Goal: Task Accomplishment & Management: Manage account settings

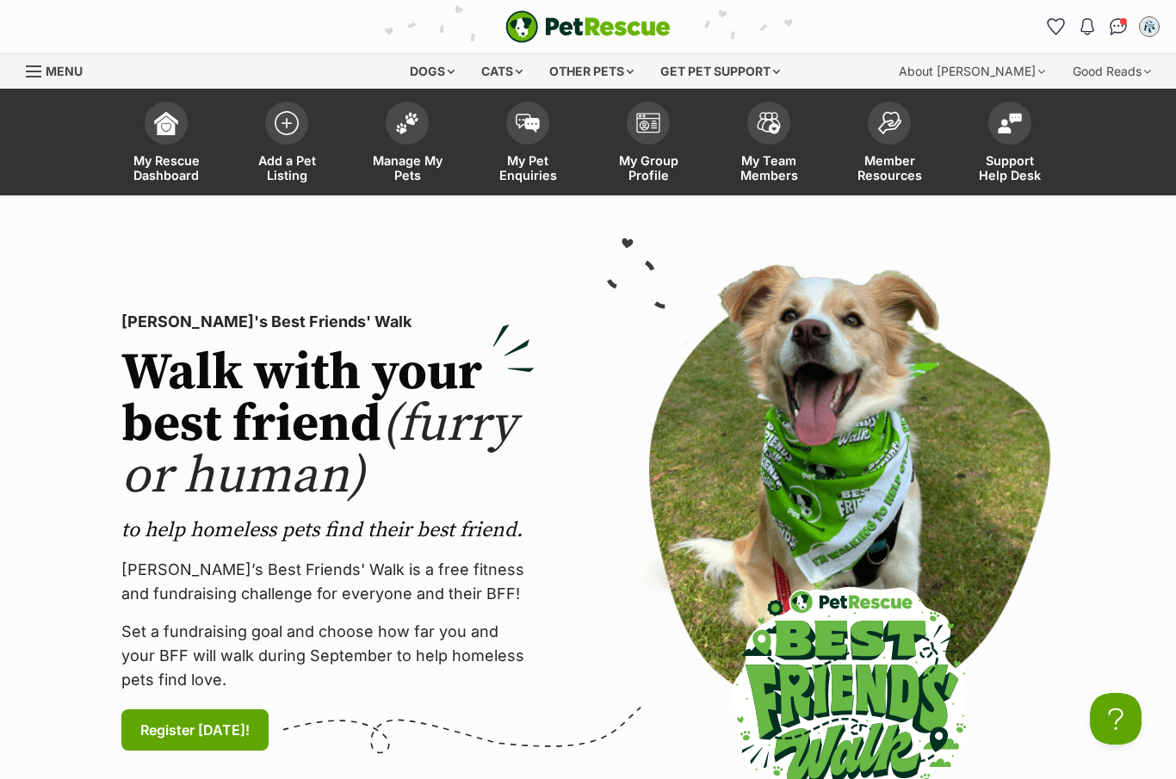
click at [396, 124] on img at bounding box center [407, 123] width 24 height 22
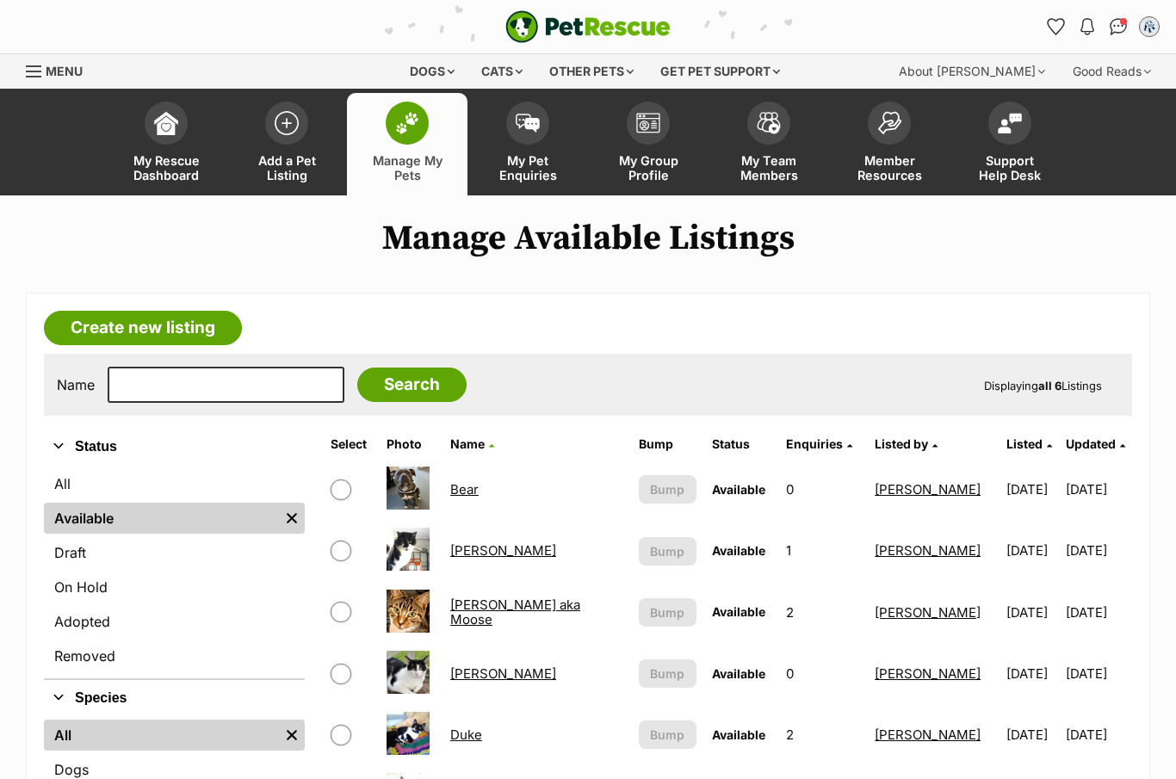
click at [1109, 25] on img "Conversations" at bounding box center [1118, 26] width 18 height 17
click at [1114, 22] on img "Conversations" at bounding box center [1118, 26] width 18 height 17
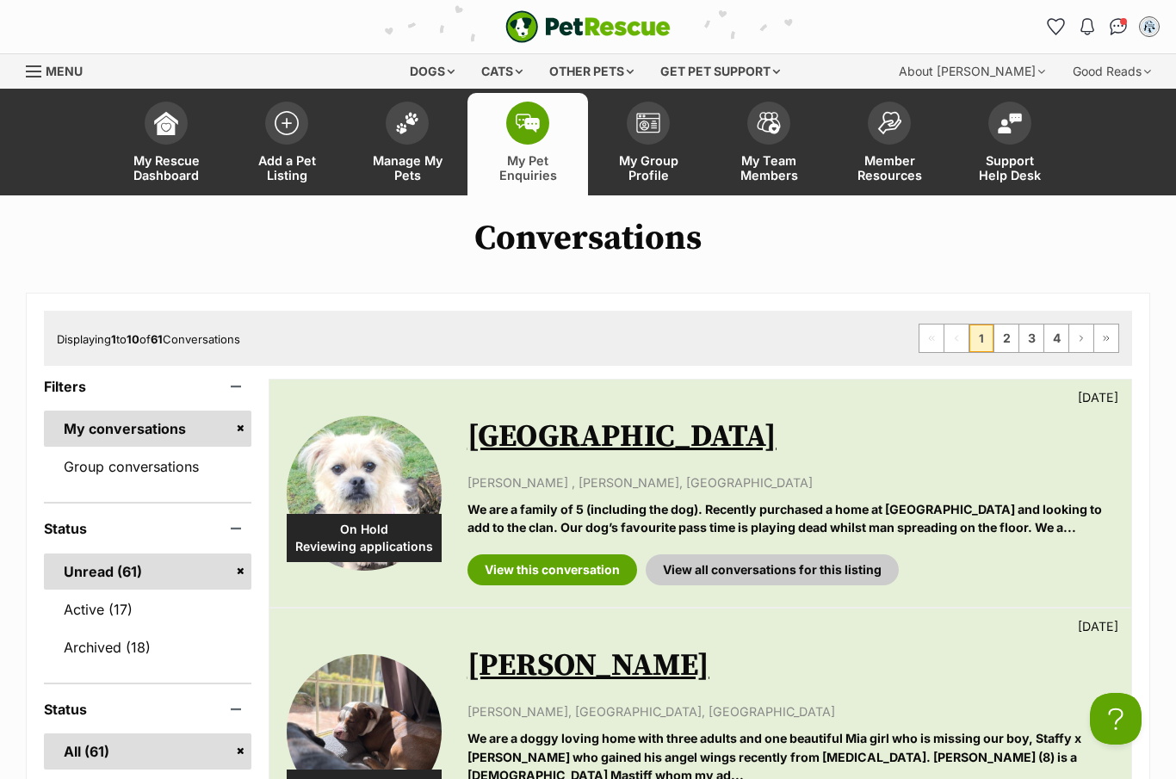
click at [19, 68] on div "Dogs Find a dog on PetRescue View all dogs Browse all of the doggos looking for…" at bounding box center [588, 71] width 1176 height 34
click at [34, 69] on div "Menu" at bounding box center [34, 72] width 17 height 14
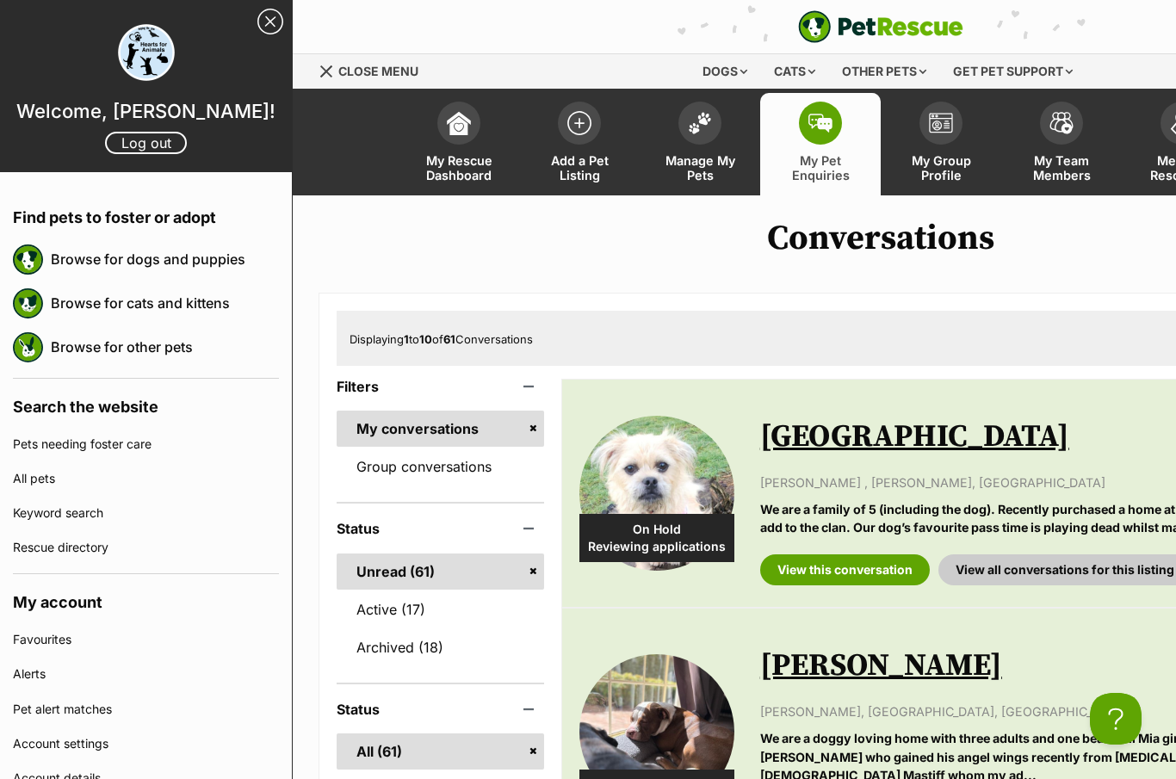
click at [170, 146] on link "Log out" at bounding box center [146, 143] width 82 height 22
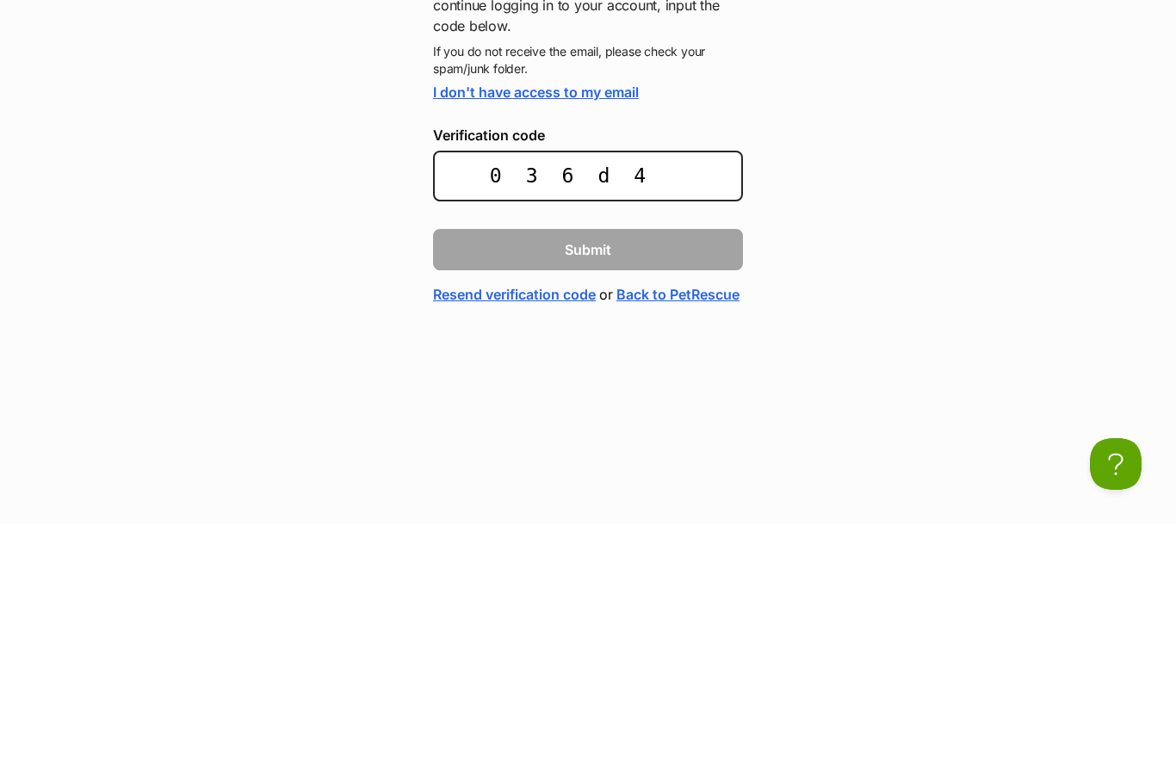
type input "036d43"
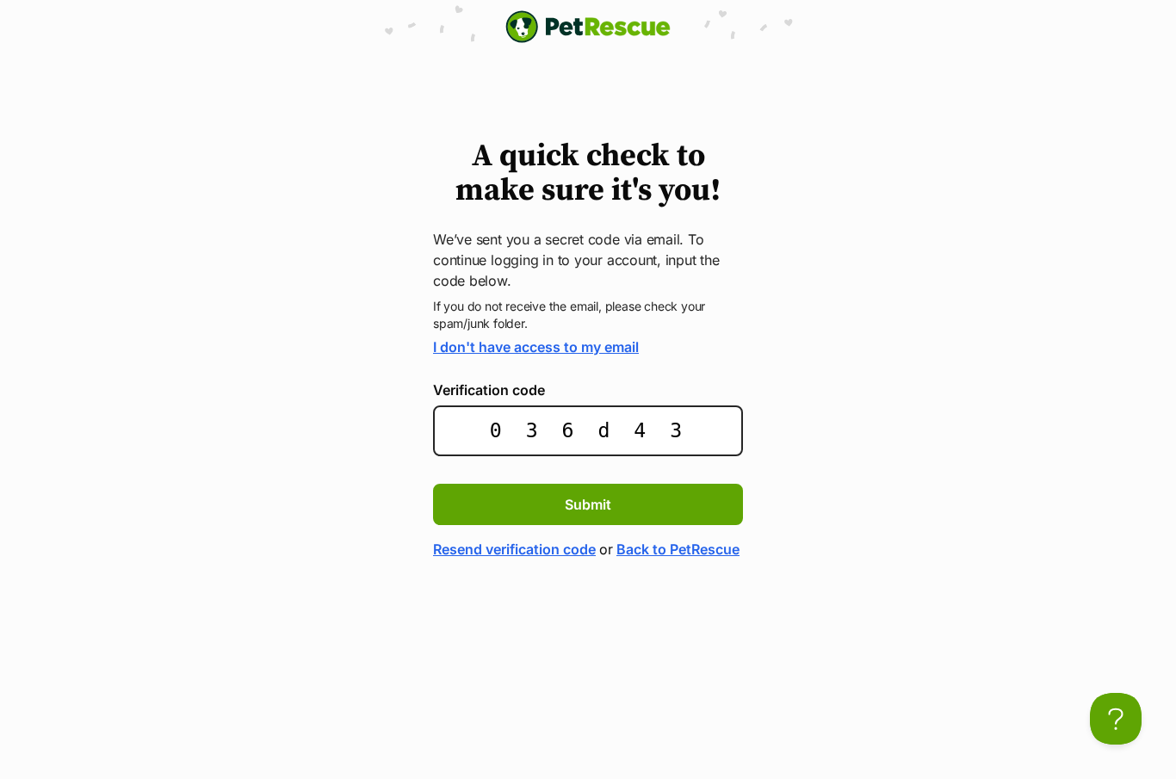
click at [607, 506] on span "Submit" at bounding box center [588, 504] width 46 height 21
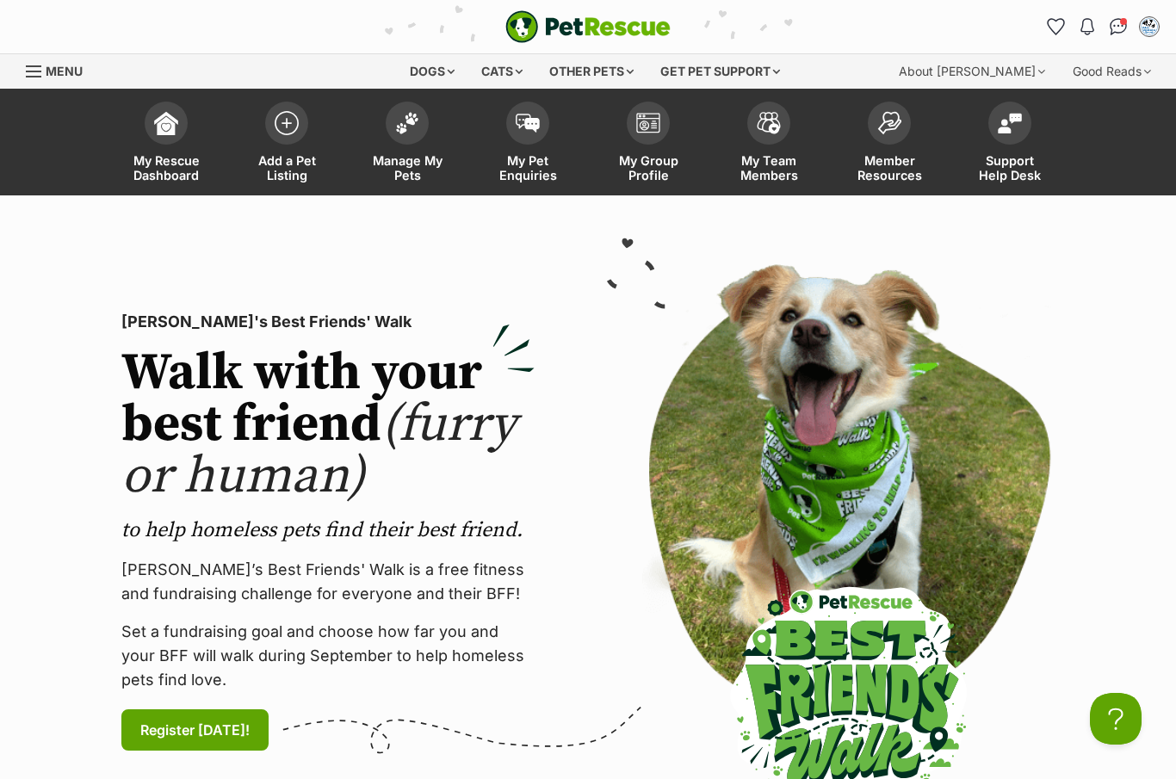
click at [401, 131] on span at bounding box center [407, 123] width 43 height 43
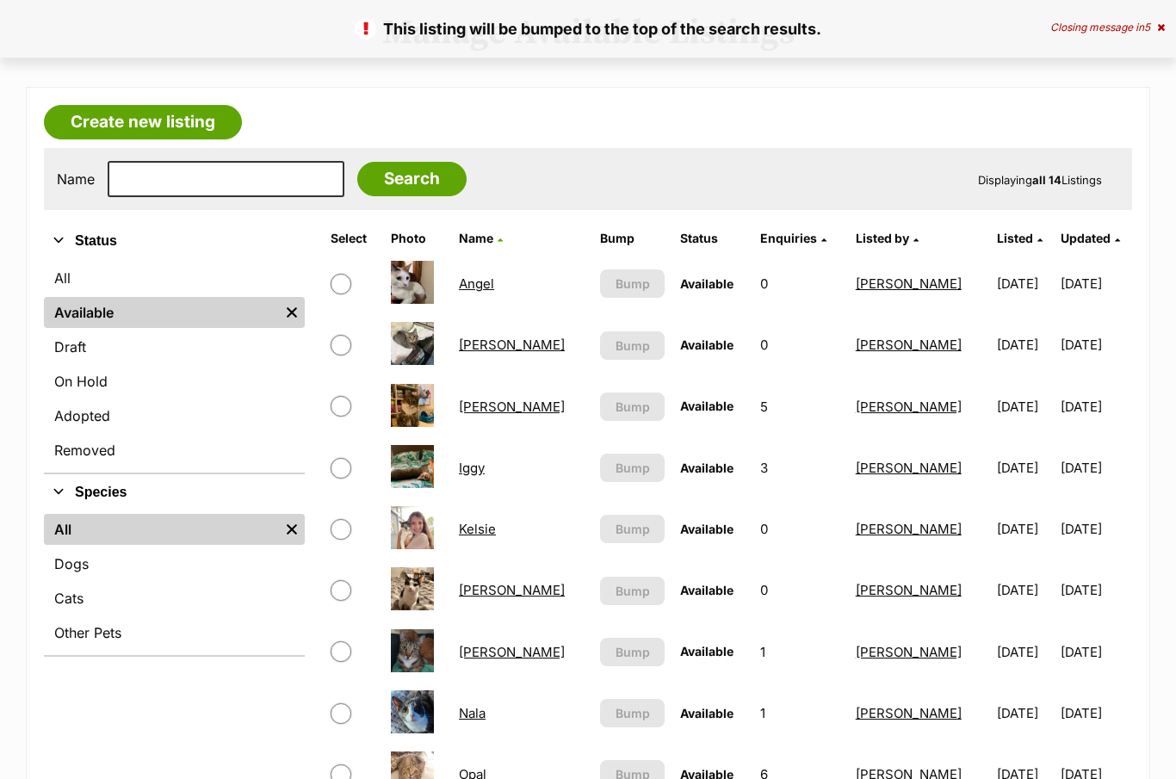
scroll to position [436, 0]
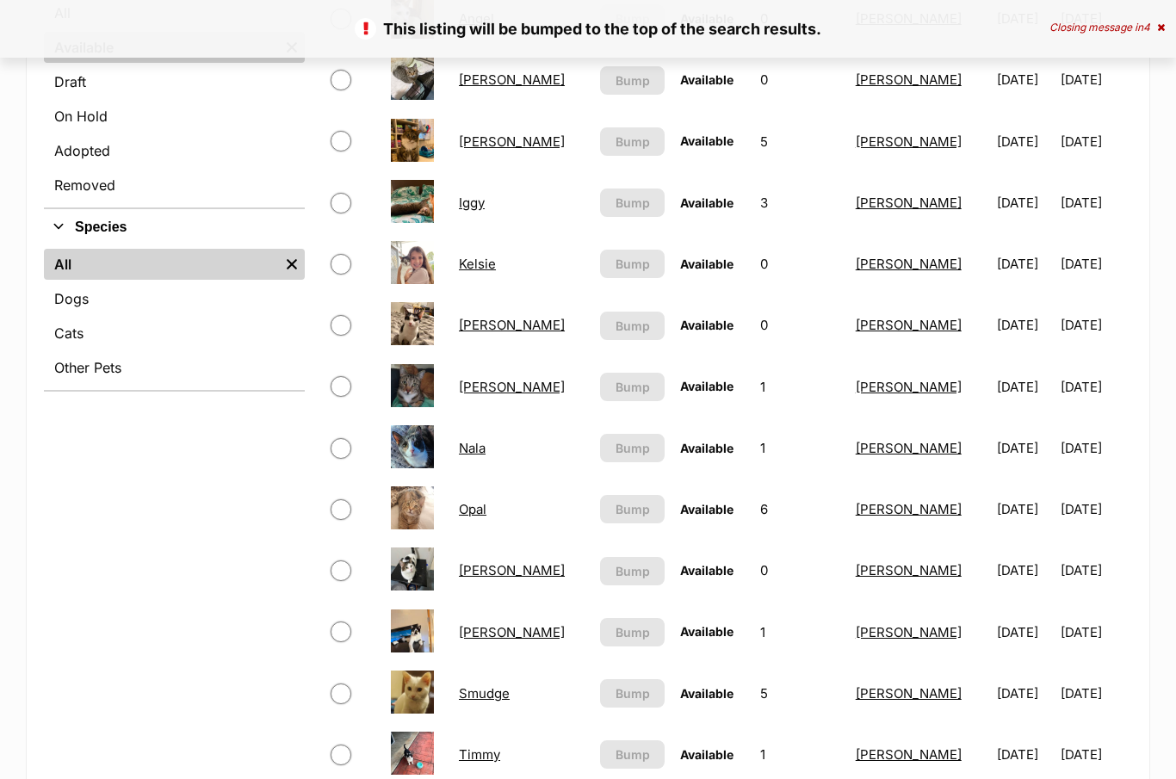
scroll to position [542, 0]
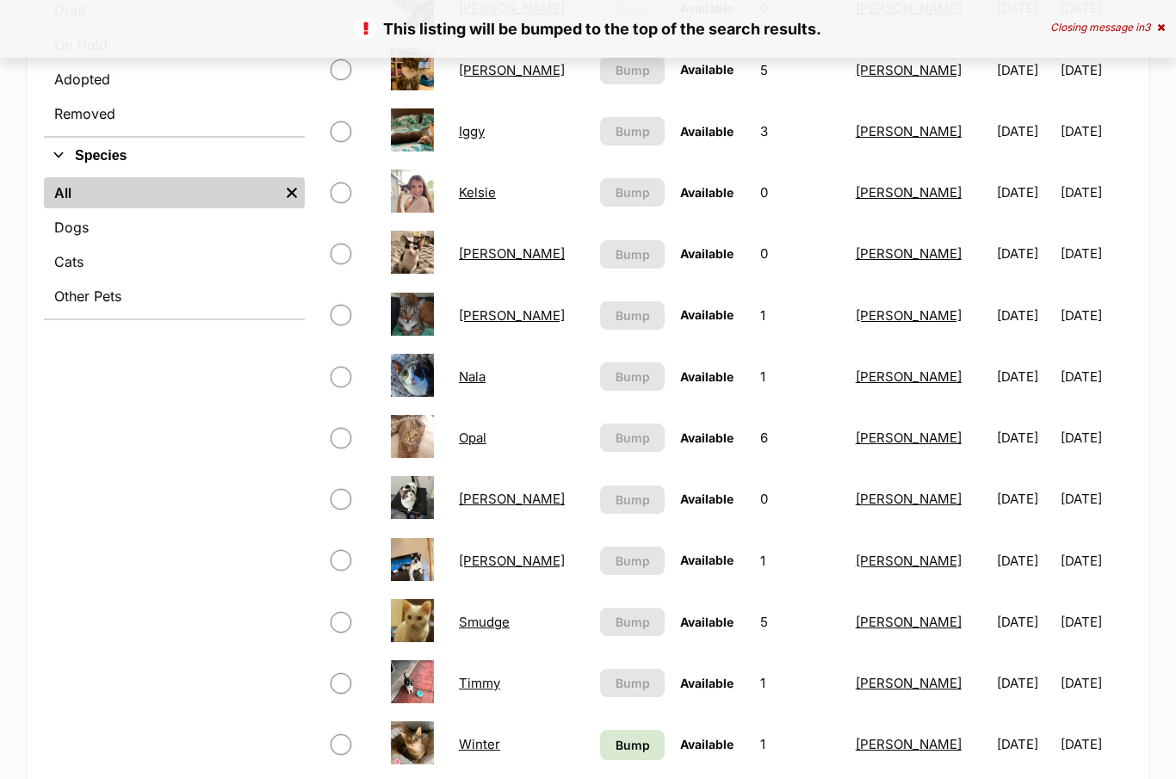
click at [615, 742] on span "Bump" at bounding box center [632, 745] width 34 height 18
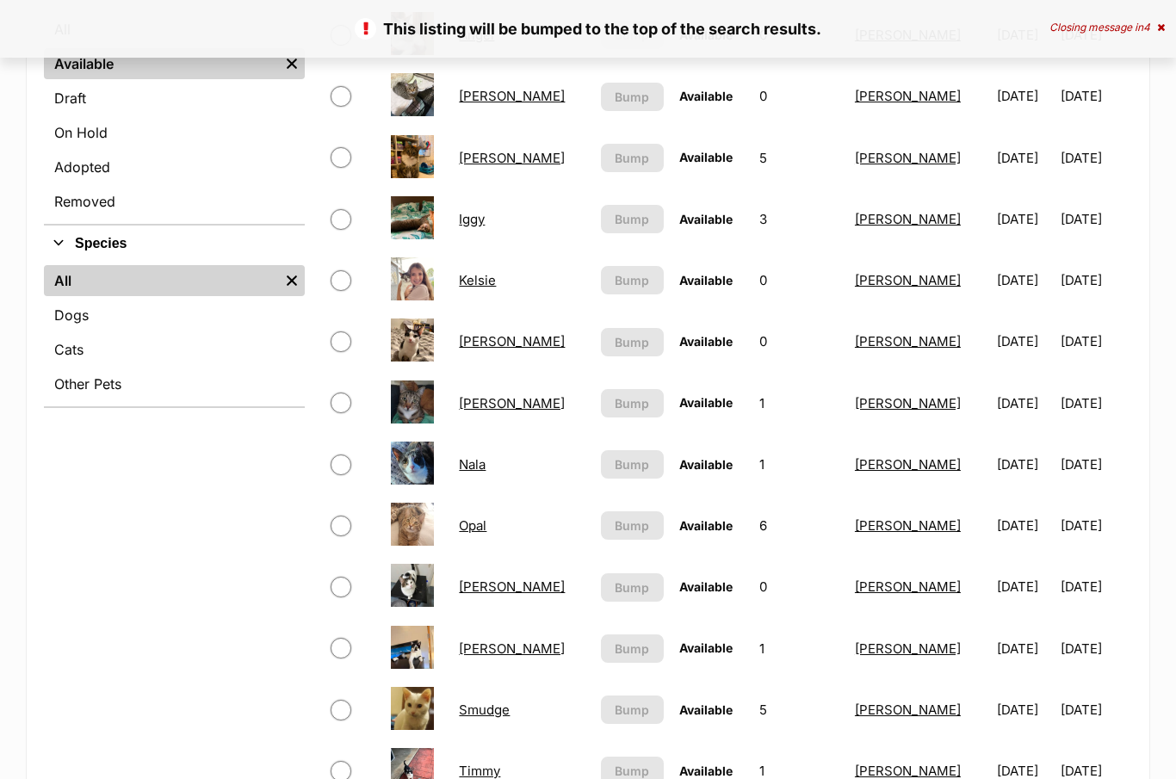
scroll to position [663, 0]
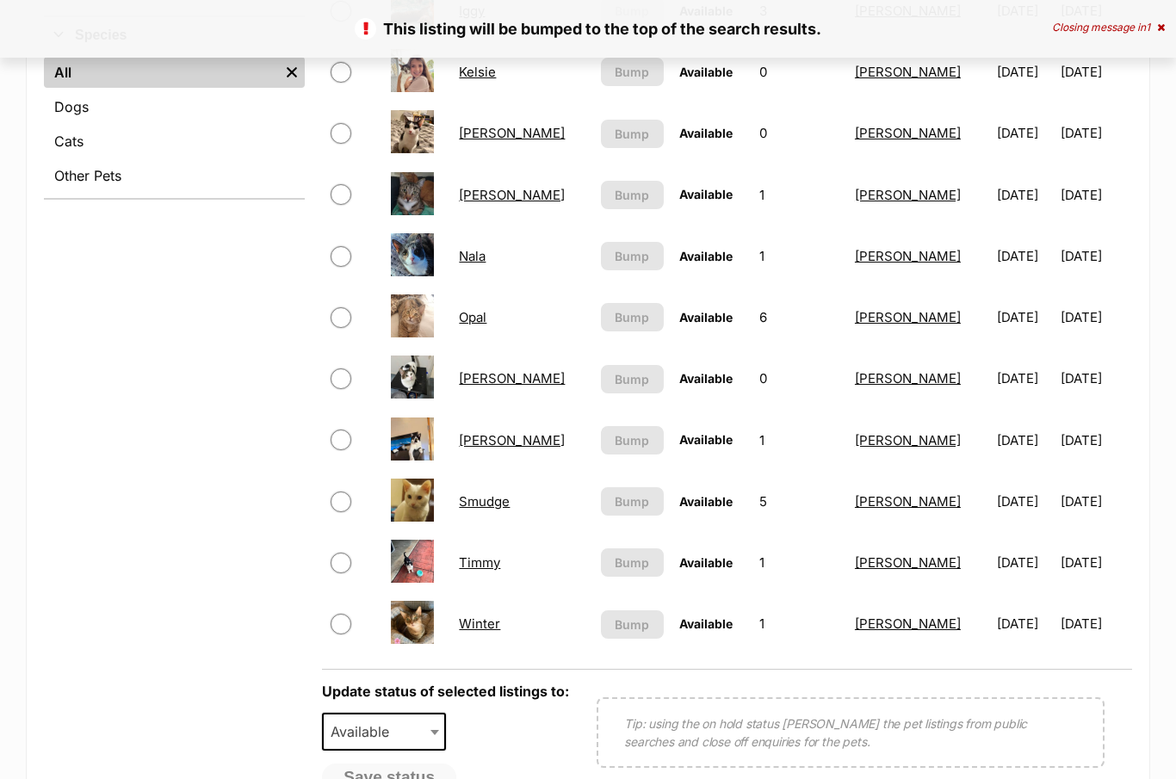
click at [478, 563] on link "Timmy" at bounding box center [479, 562] width 41 height 16
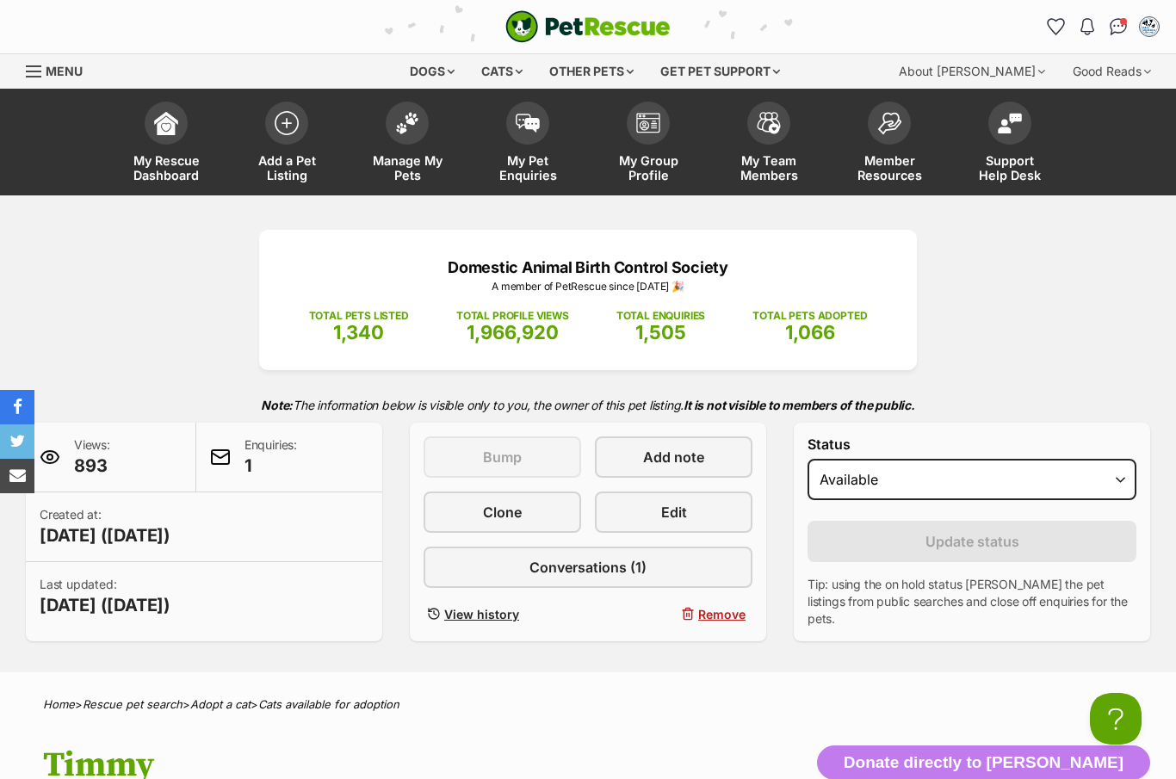
click at [415, 148] on link "Manage My Pets" at bounding box center [407, 144] width 121 height 102
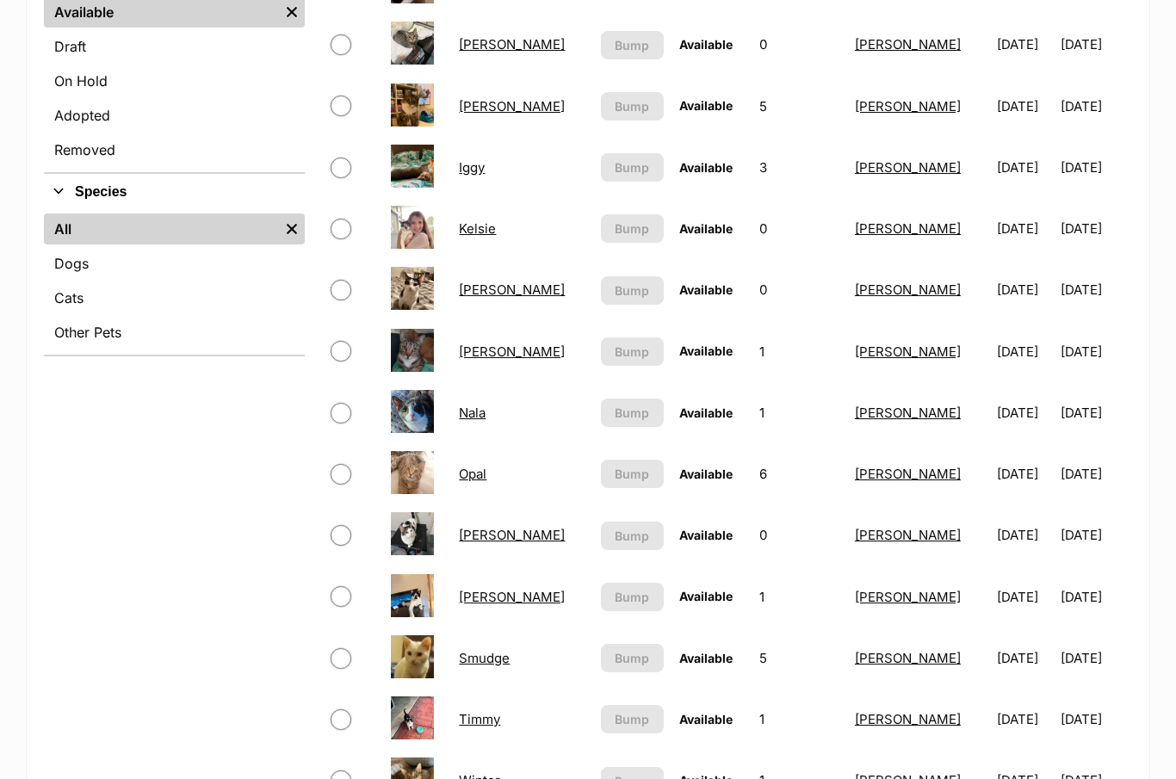
scroll to position [507, 0]
click at [485, 40] on link "Bo bo" at bounding box center [512, 43] width 106 height 16
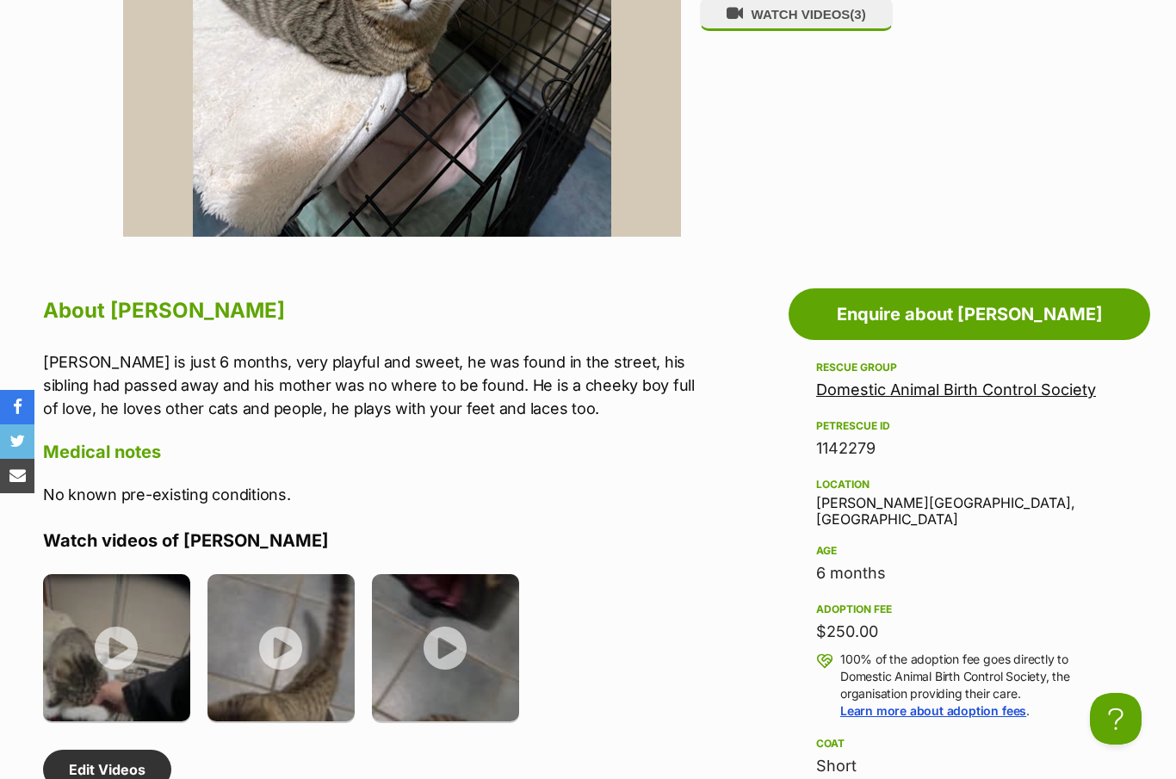
click at [693, 671] on ul at bounding box center [372, 654] width 658 height 160
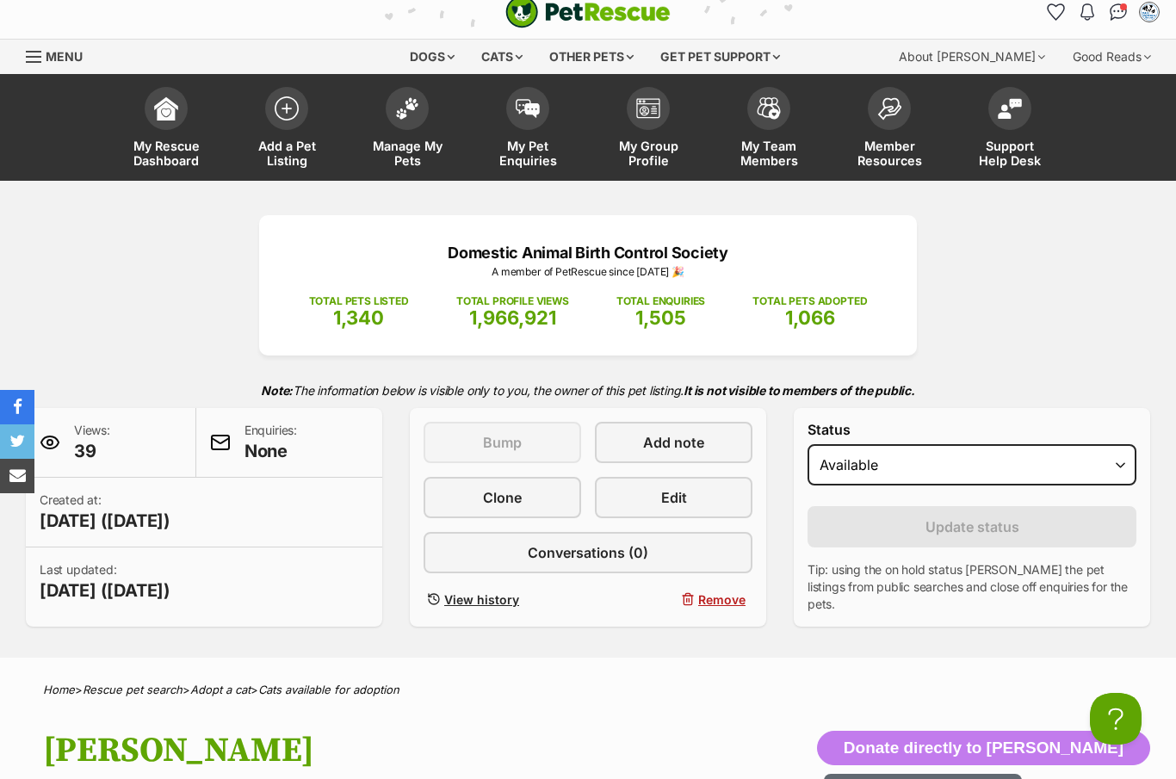
scroll to position [2, 0]
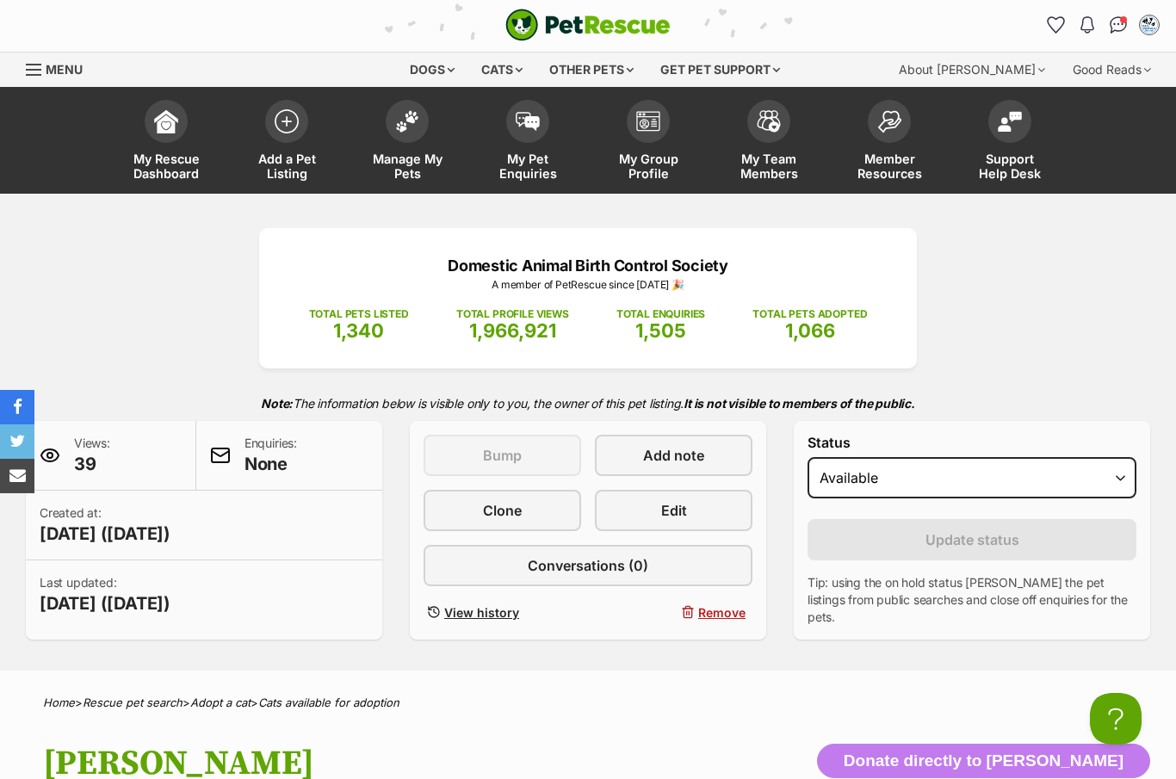
click at [685, 519] on span "Edit" at bounding box center [674, 510] width 26 height 21
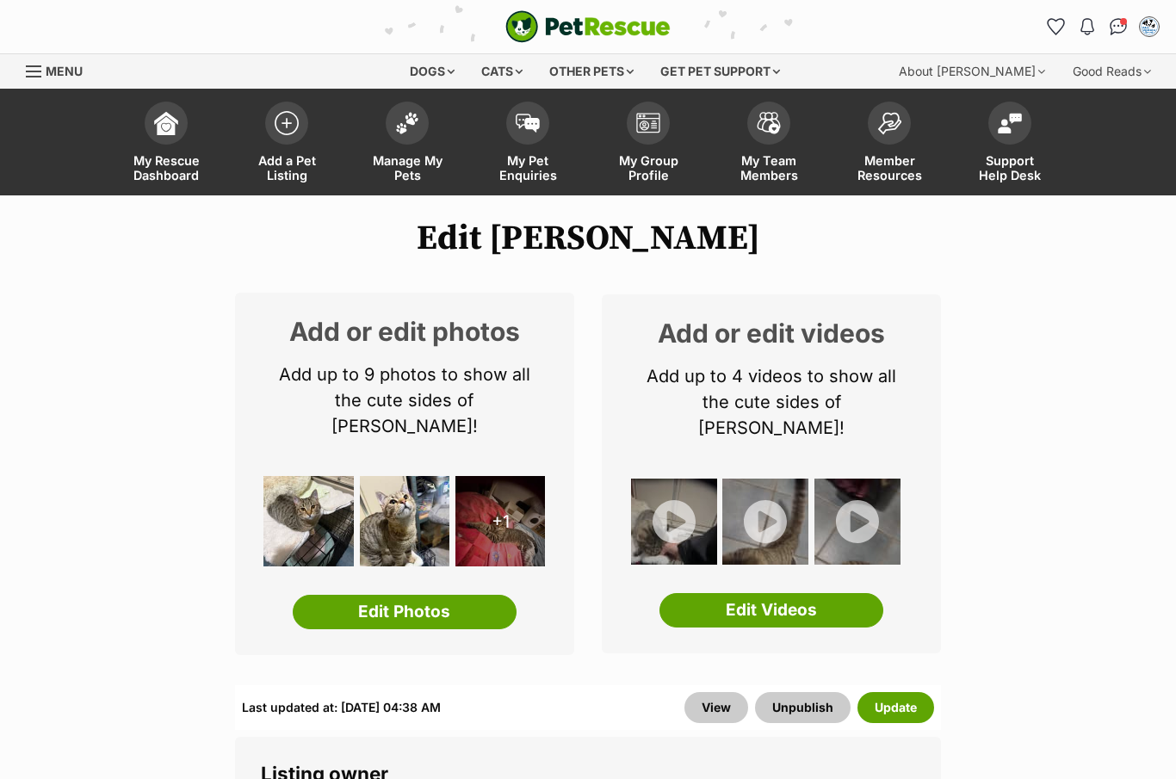
click at [410, 117] on img at bounding box center [407, 123] width 24 height 22
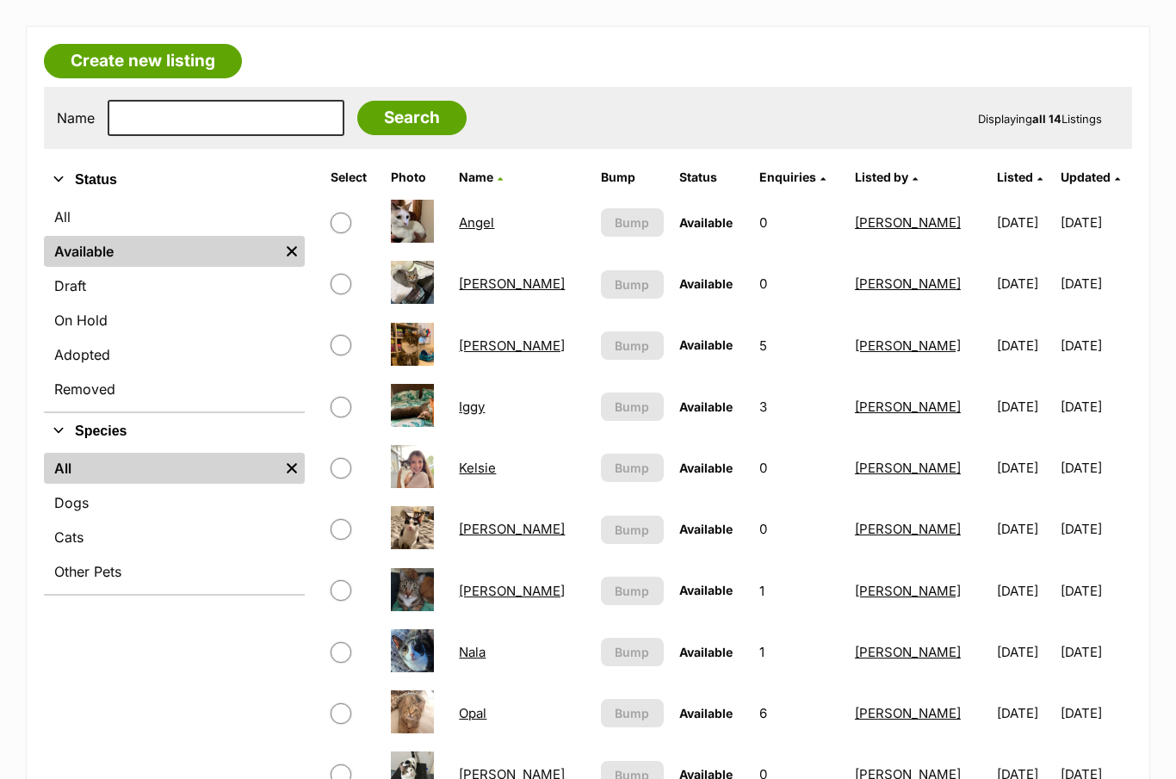
scroll to position [286, 0]
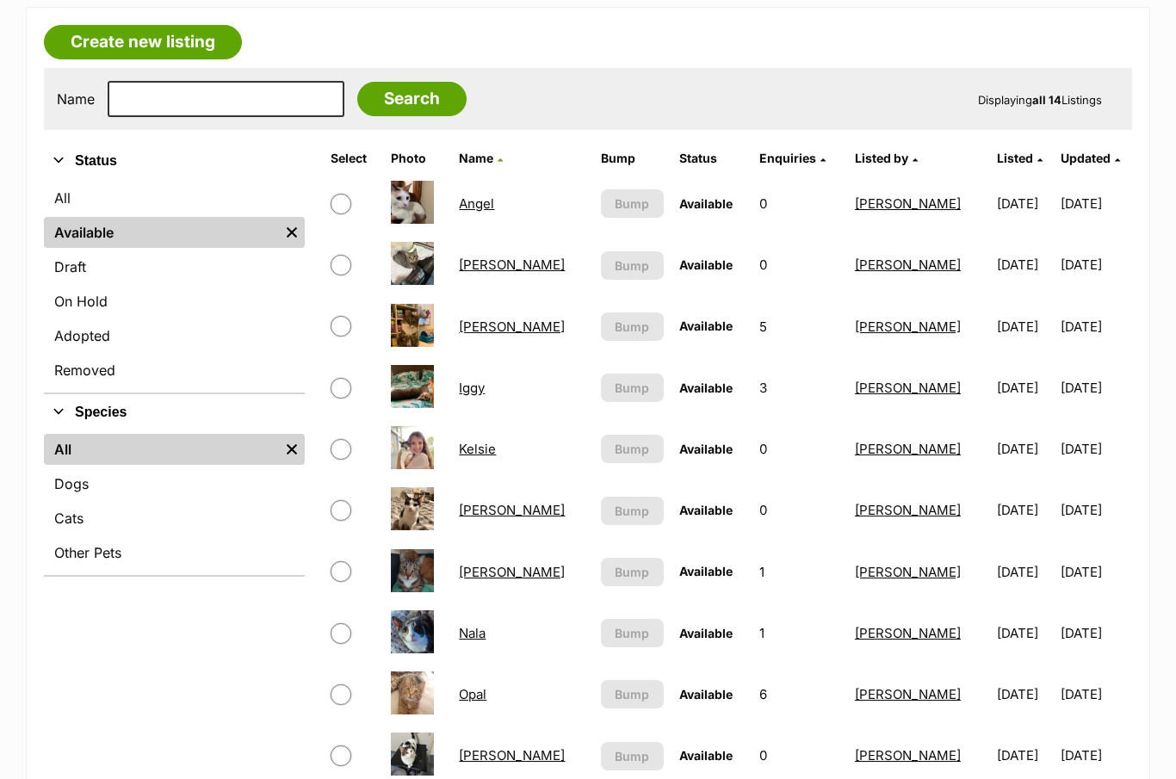
click at [488, 564] on link "Myles" at bounding box center [512, 572] width 106 height 16
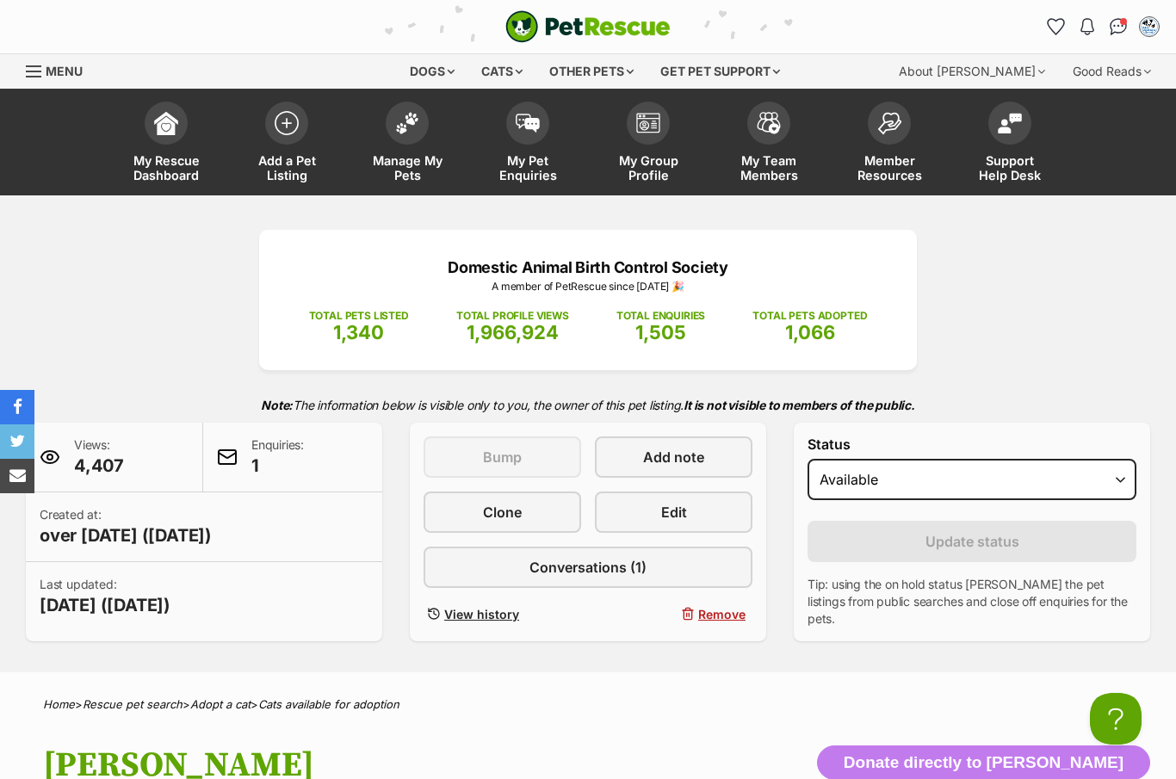
click at [405, 132] on span at bounding box center [407, 123] width 43 height 43
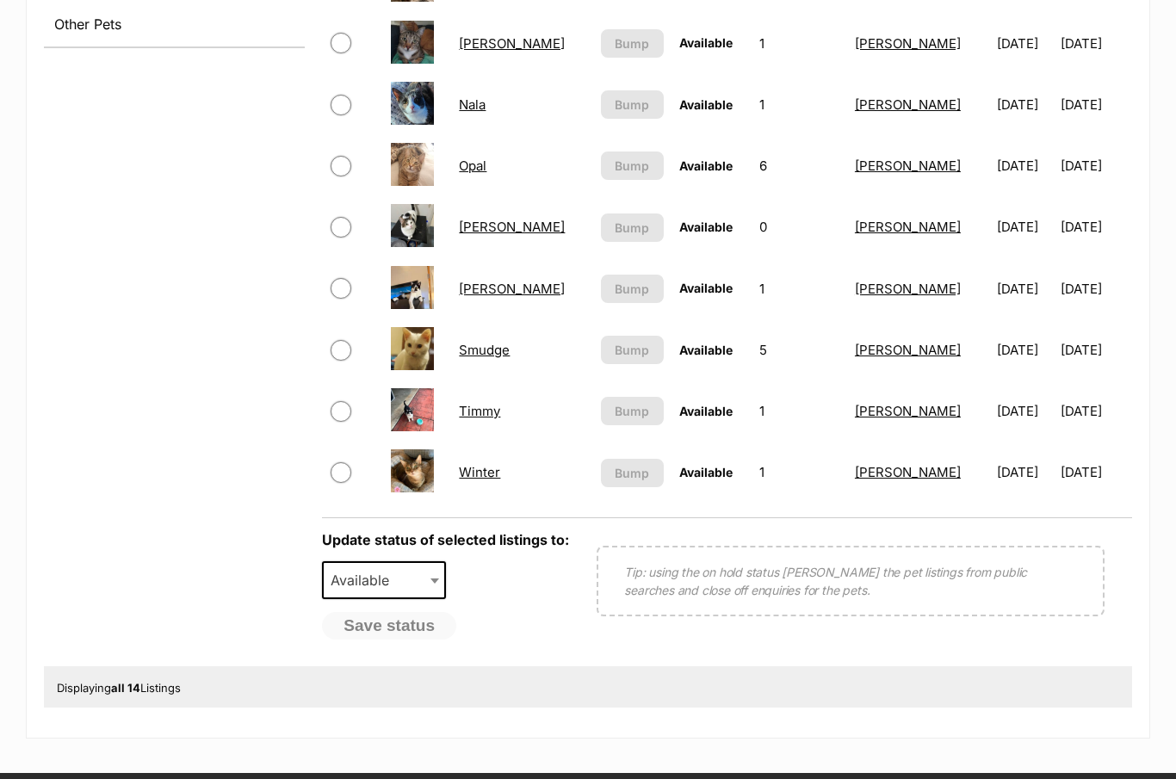
scroll to position [815, 0]
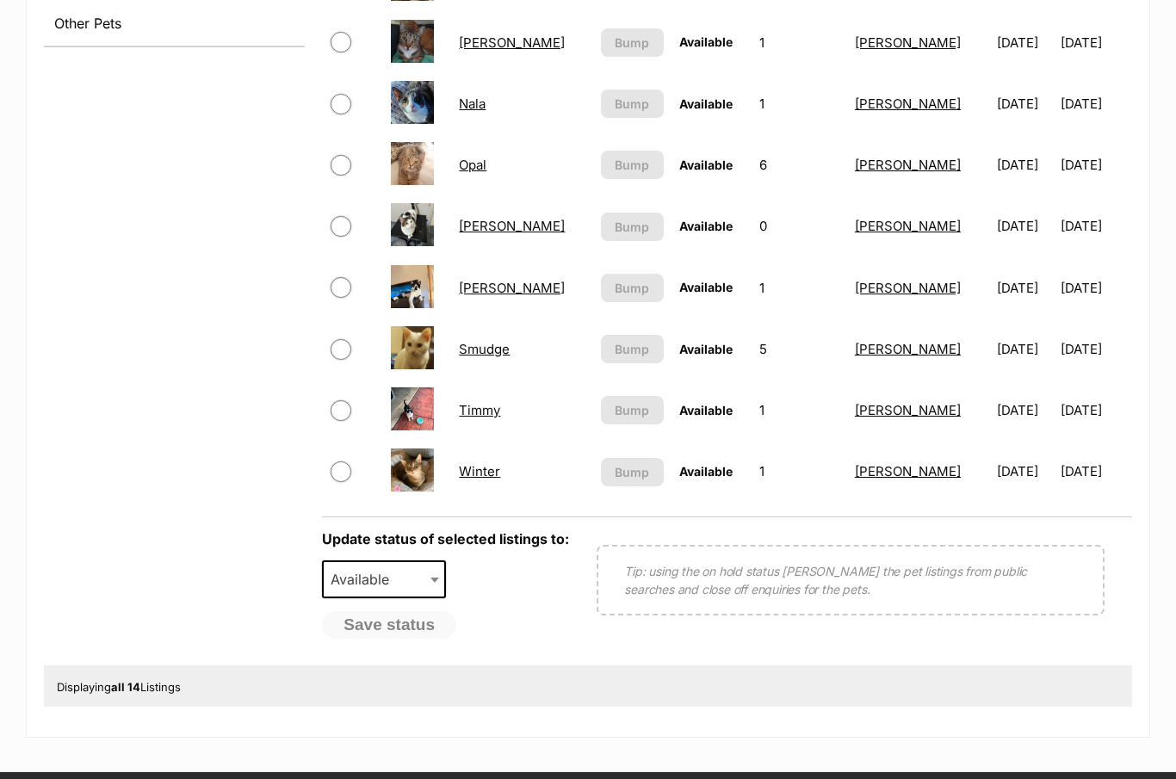
click at [486, 416] on link "Timmy" at bounding box center [479, 410] width 41 height 16
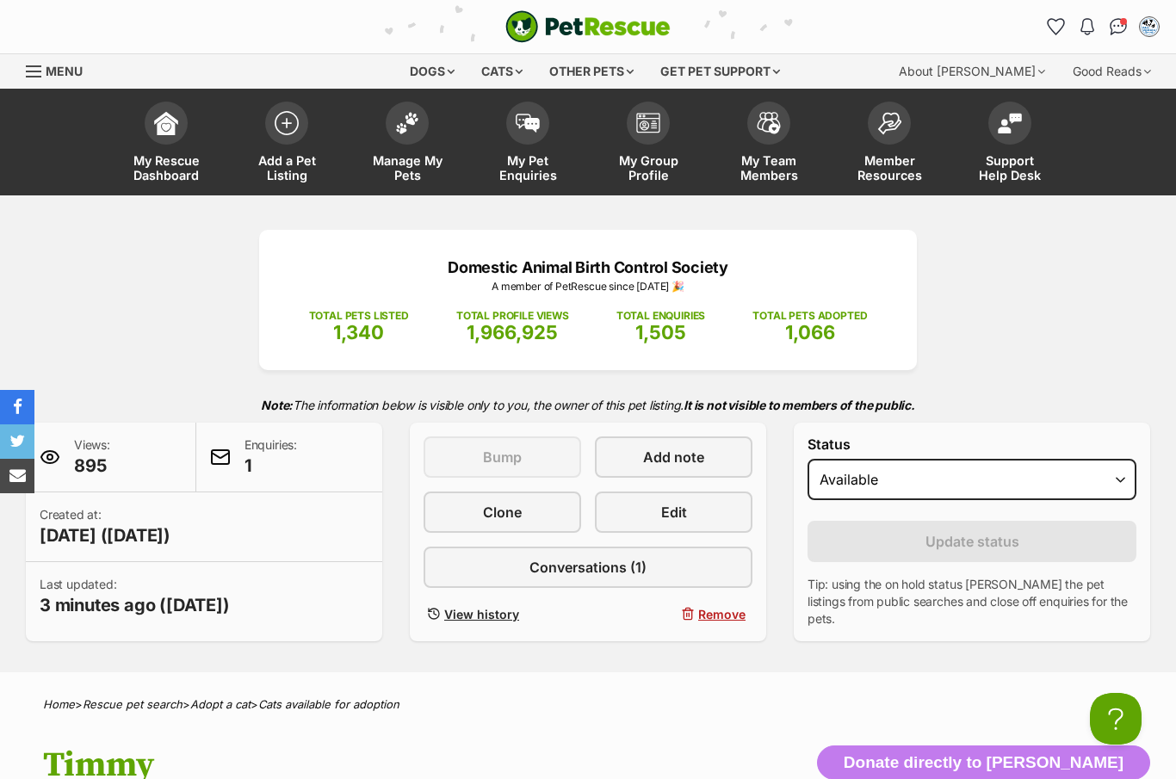
click at [695, 506] on link "Edit" at bounding box center [674, 511] width 158 height 41
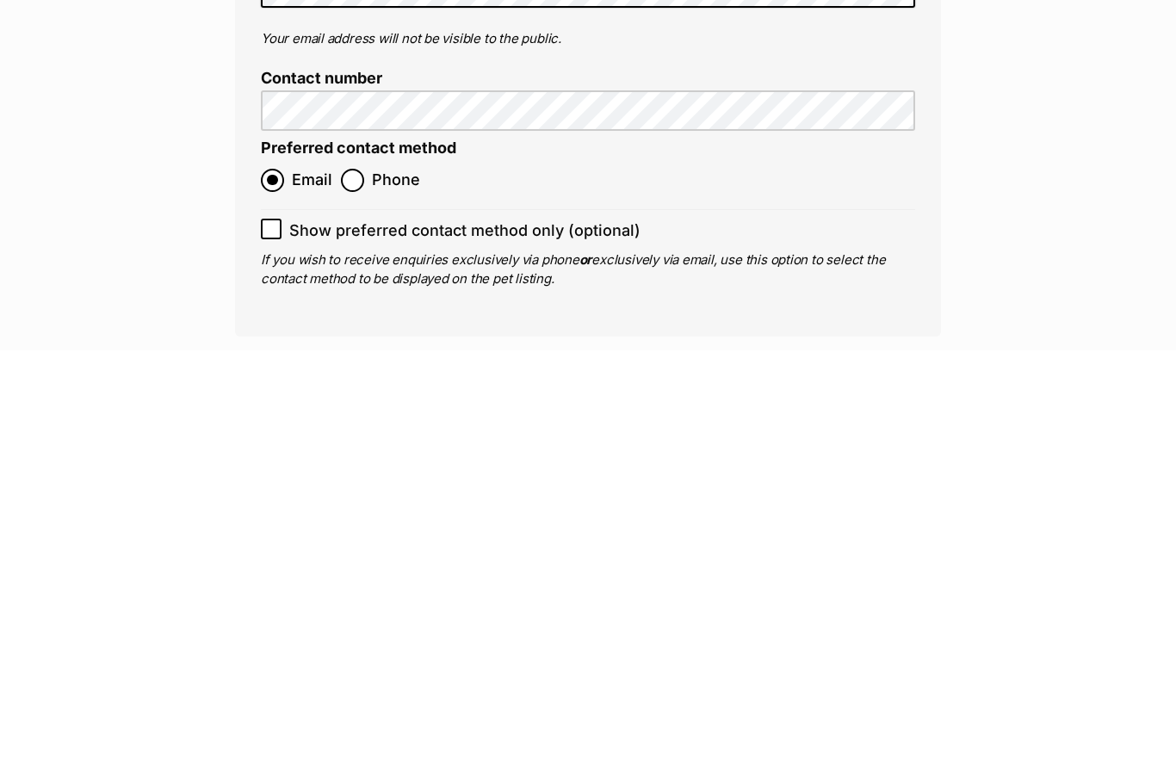
scroll to position [6950, 0]
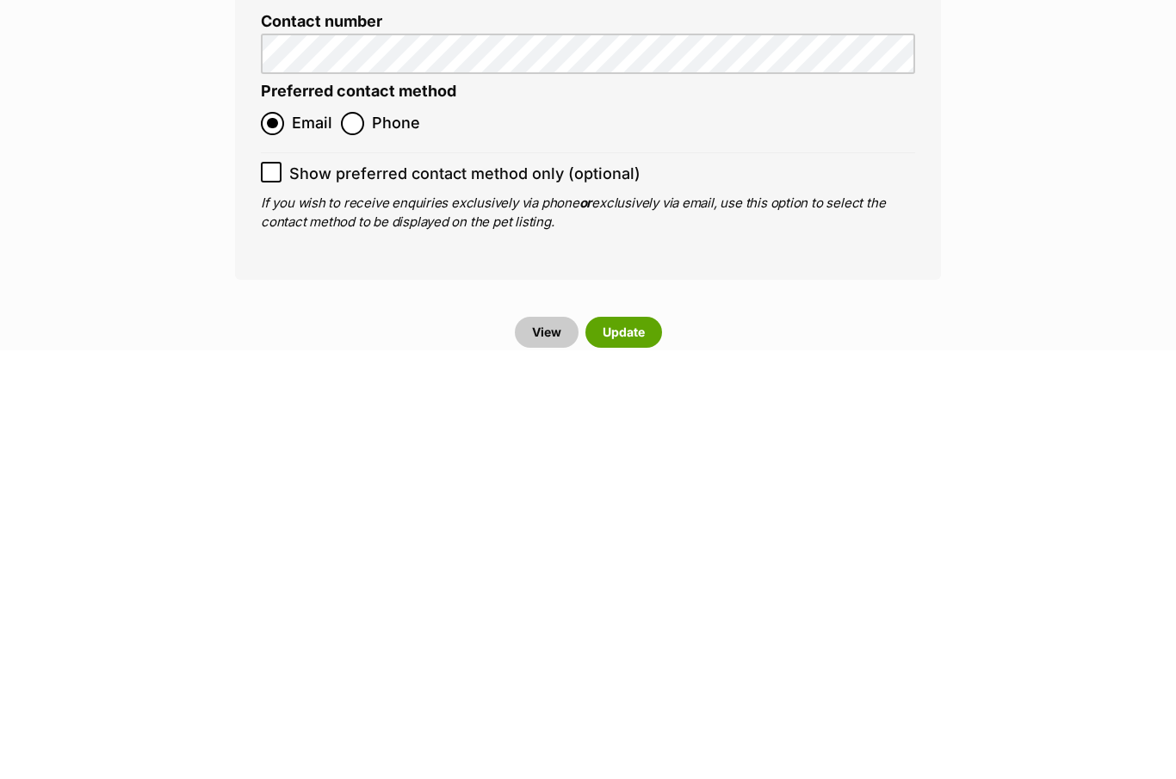
click at [638, 745] on button "Update" at bounding box center [623, 760] width 77 height 31
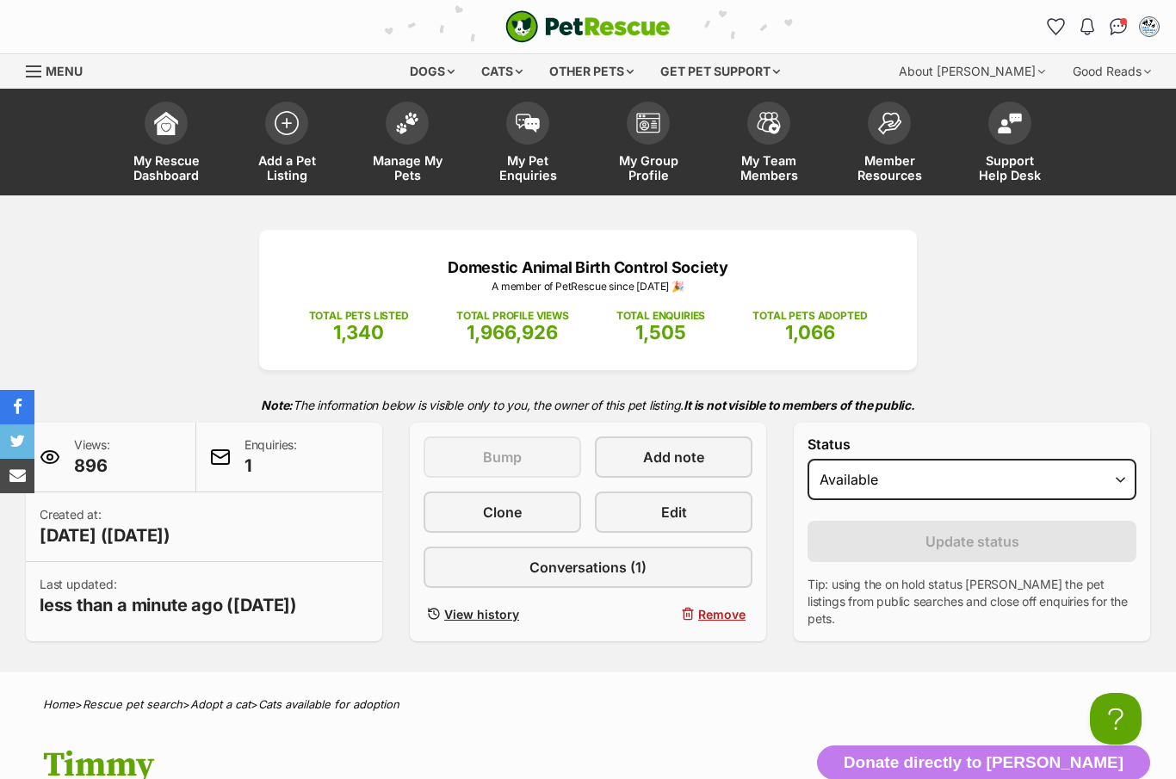
click at [405, 124] on img at bounding box center [407, 123] width 24 height 22
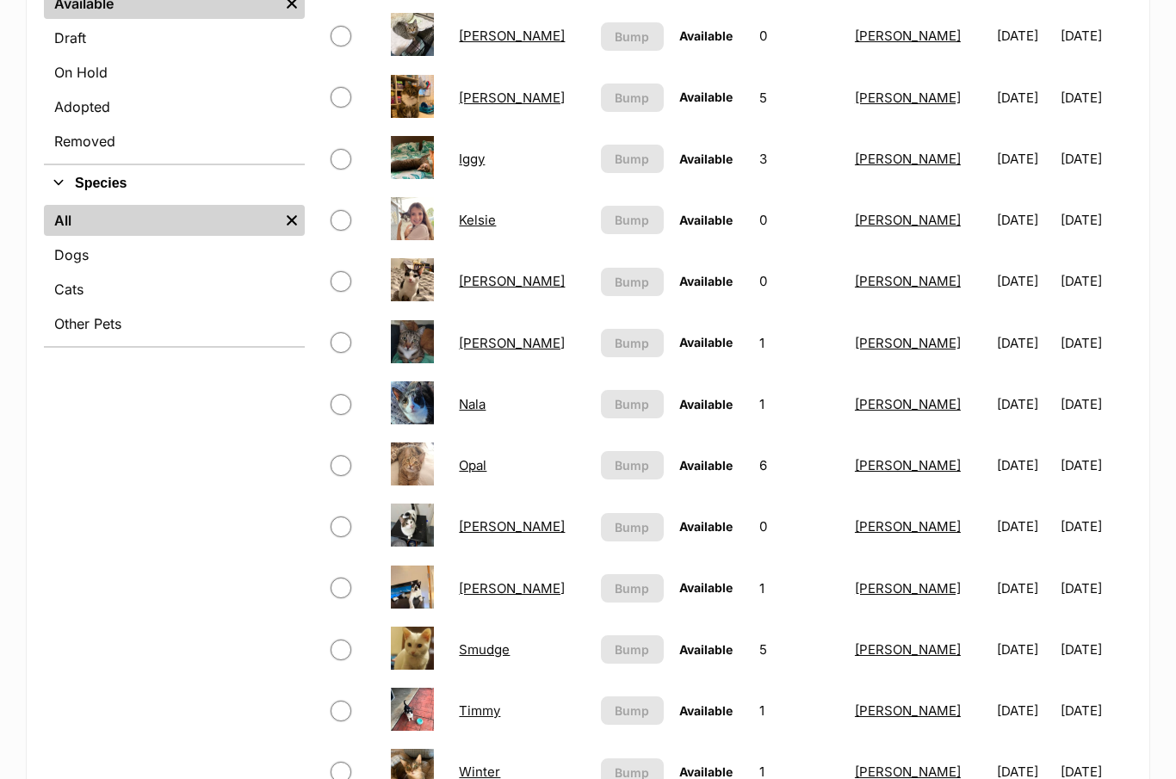
scroll to position [550, 0]
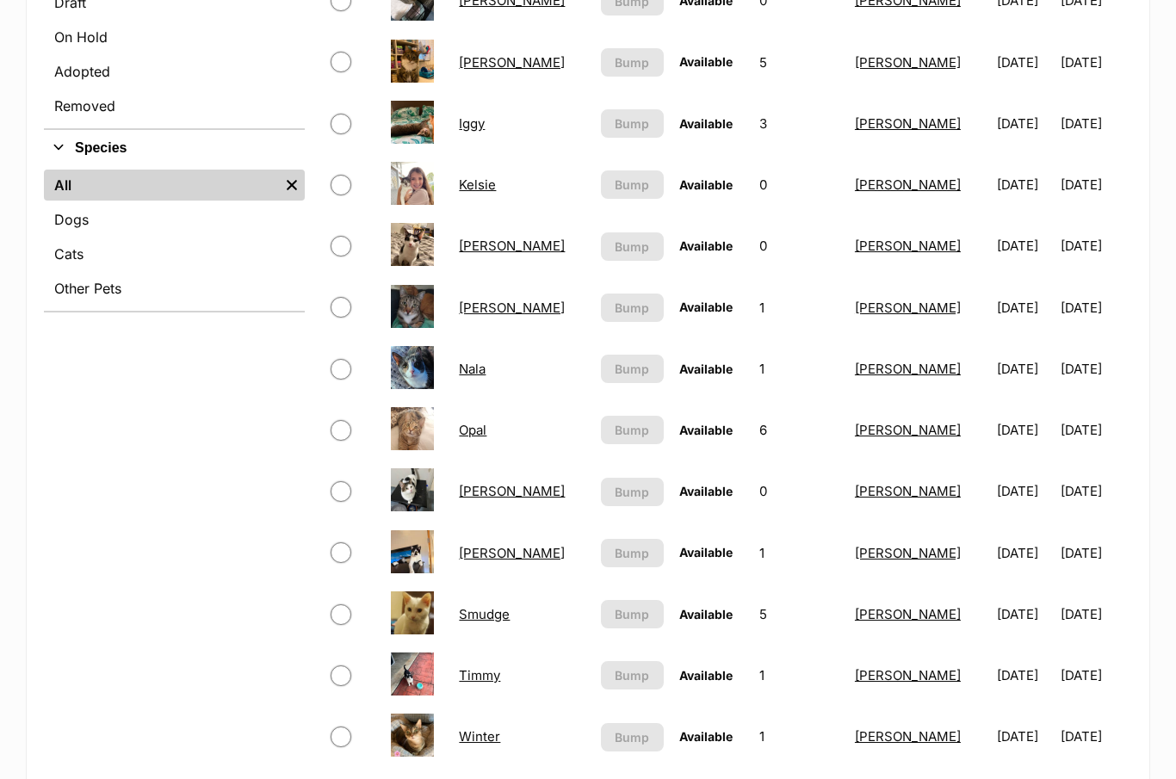
click at [483, 9] on link "[PERSON_NAME]" at bounding box center [512, 0] width 106 height 16
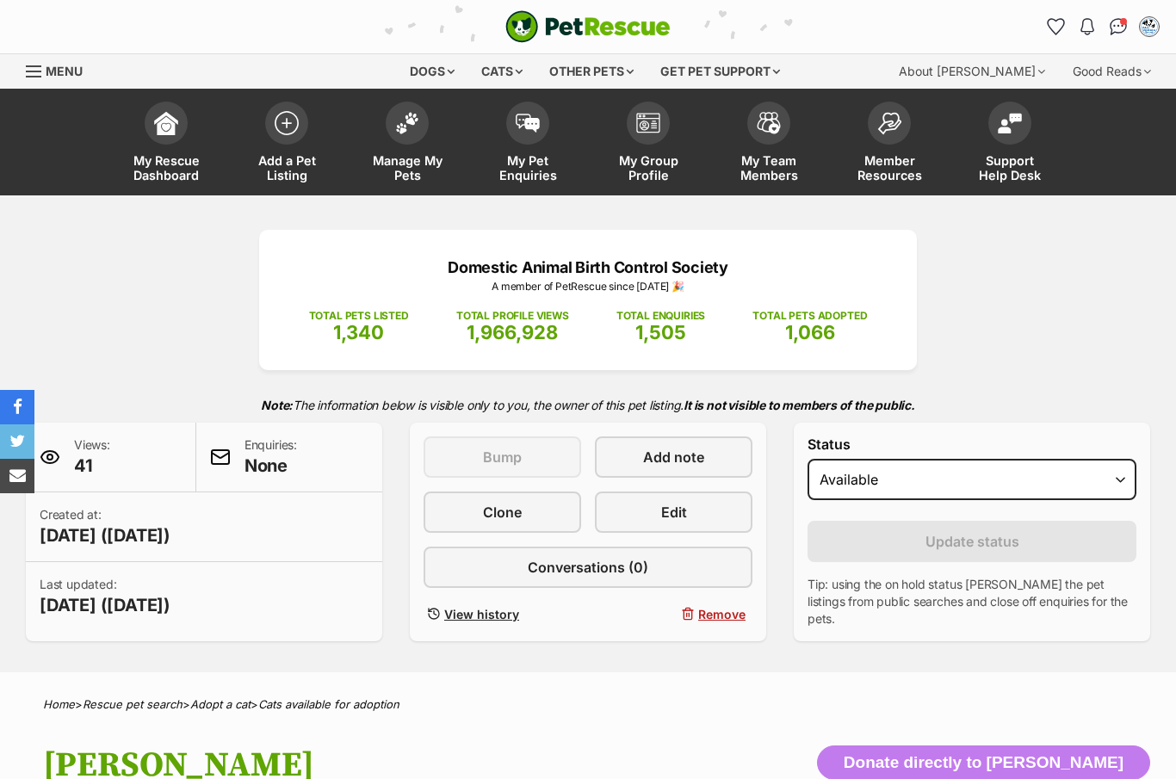
click at [712, 527] on link "Edit" at bounding box center [674, 511] width 158 height 41
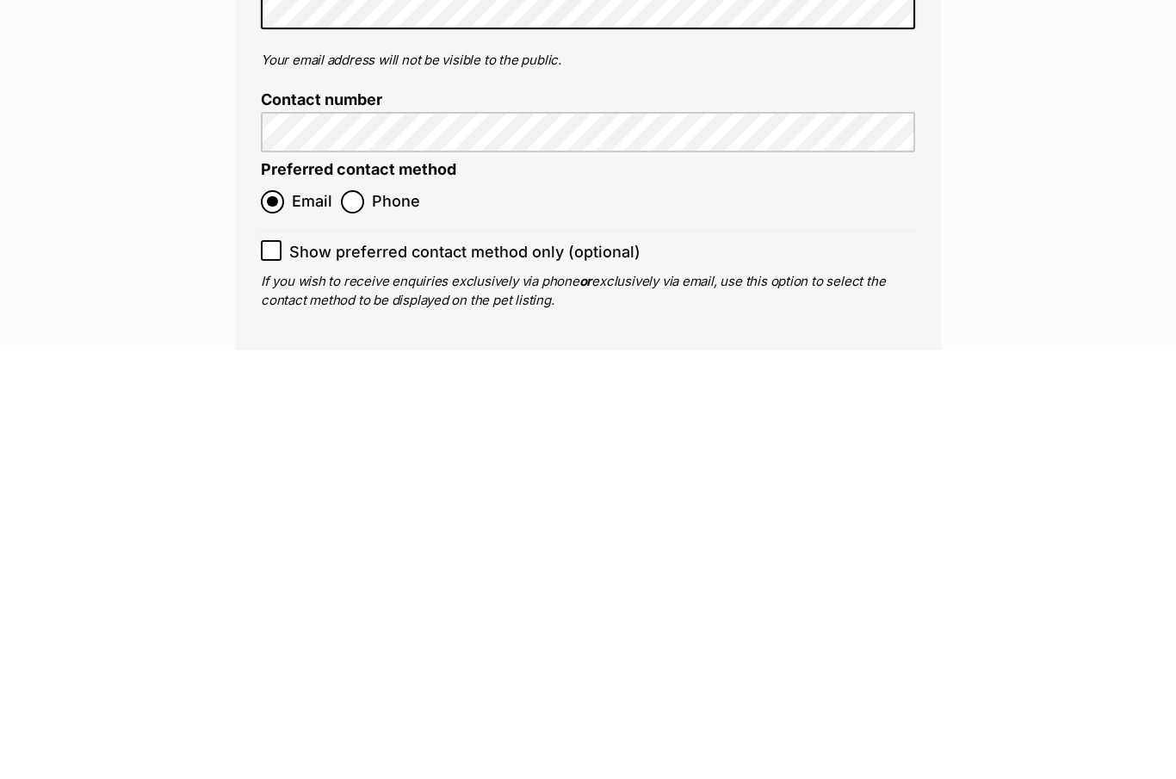
scroll to position [6791, 0]
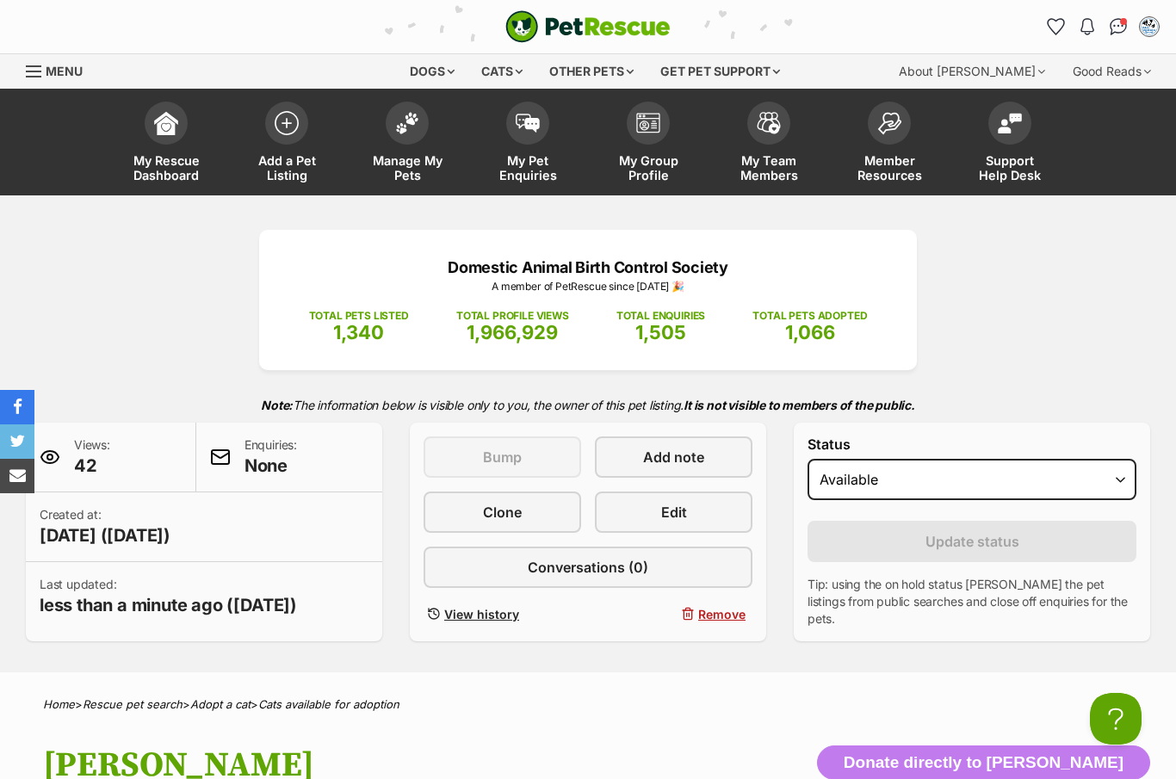
click at [413, 131] on span at bounding box center [407, 123] width 43 height 43
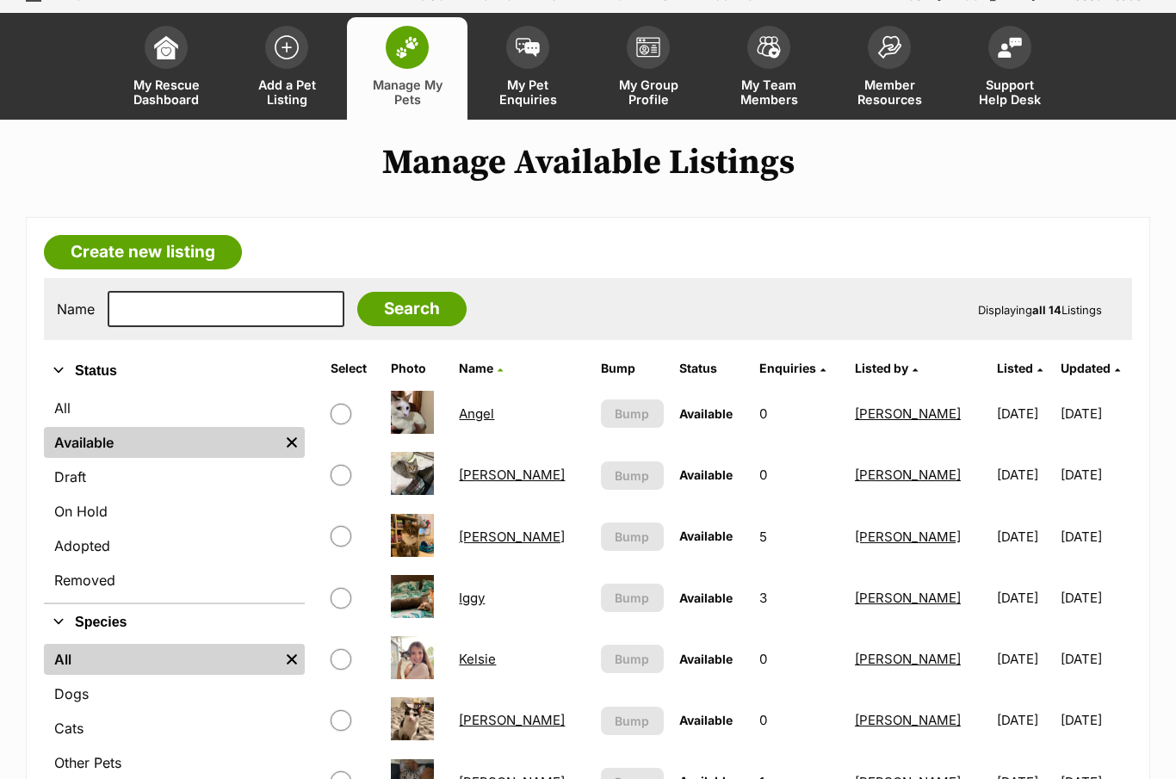
scroll to position [79, 0]
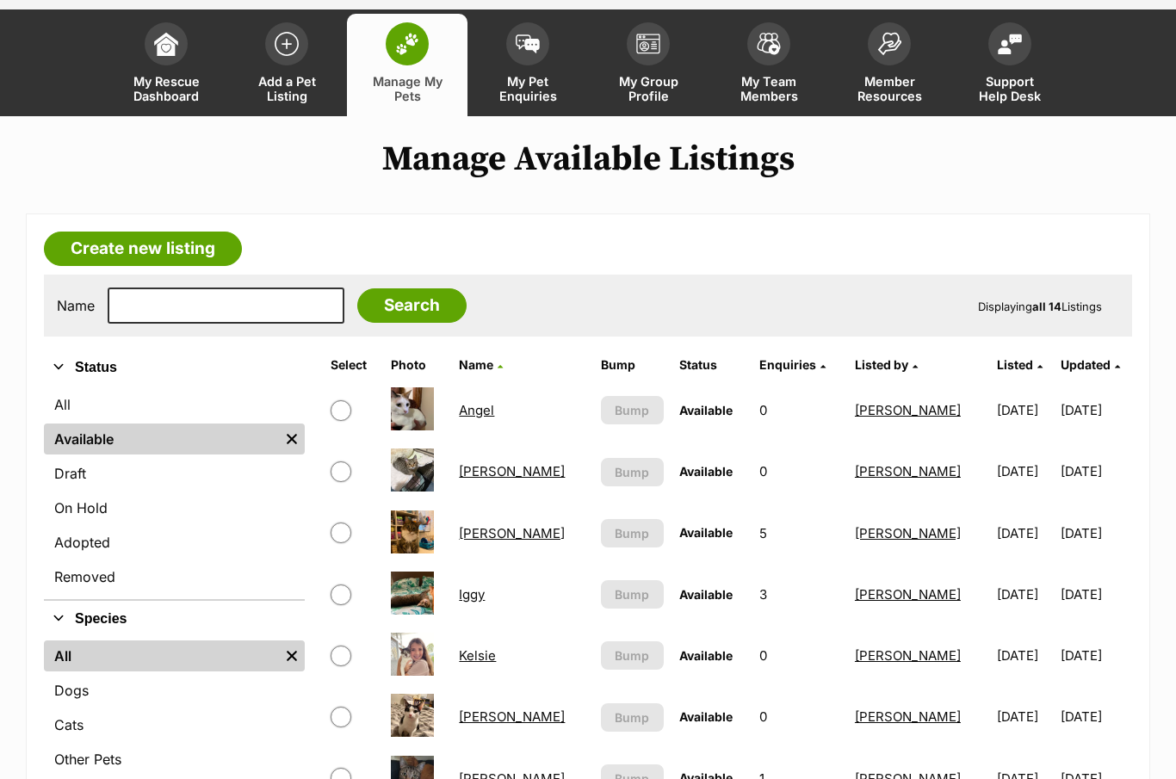
click at [474, 603] on link "Iggy" at bounding box center [472, 594] width 26 height 16
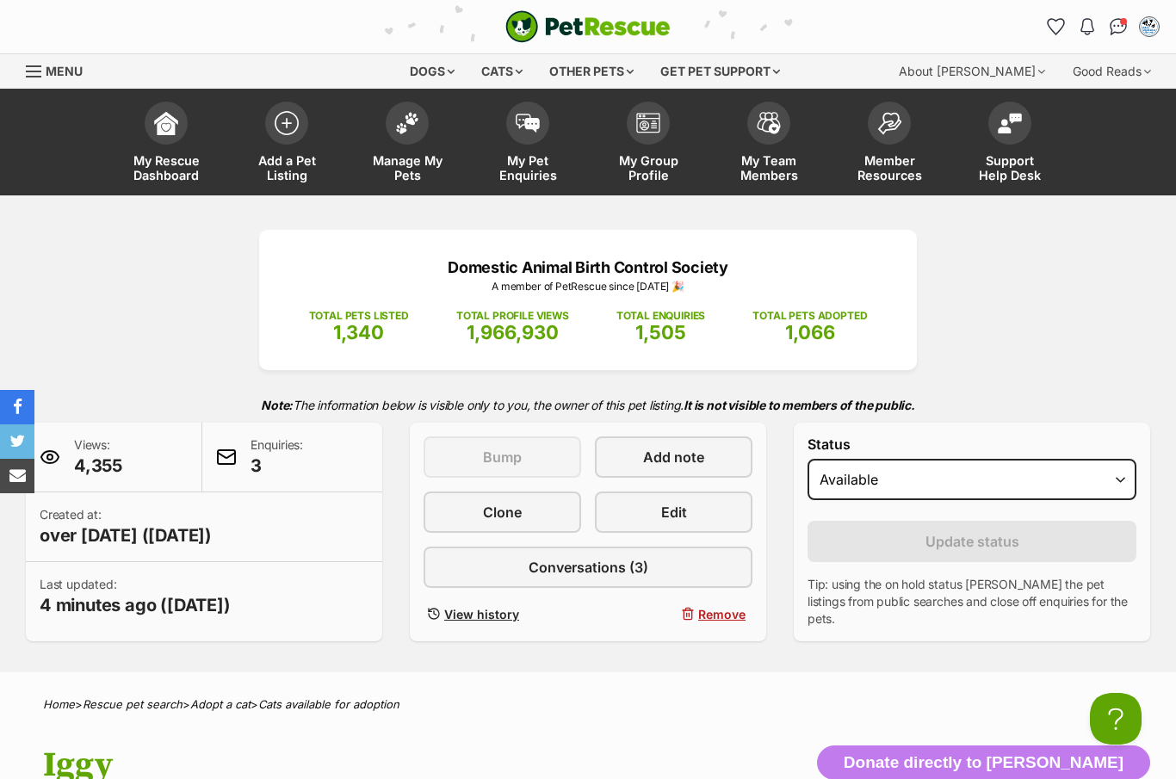
click at [412, 132] on span at bounding box center [407, 123] width 43 height 43
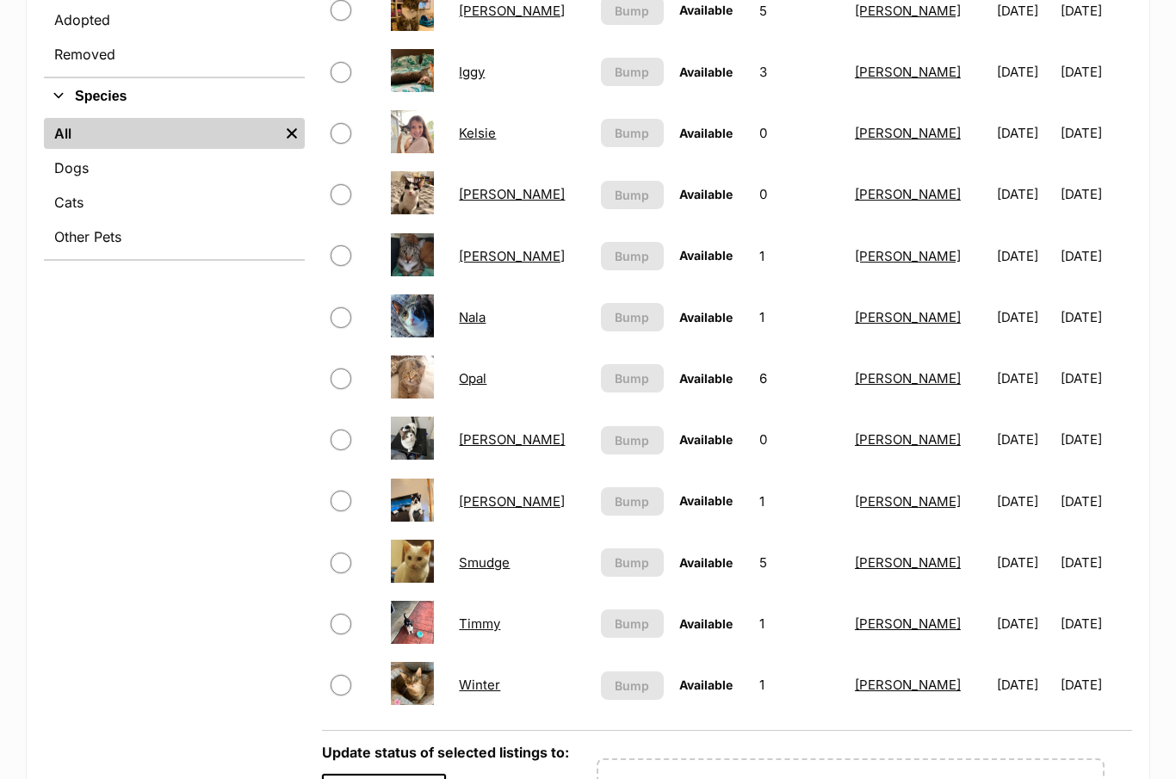
scroll to position [603, 0]
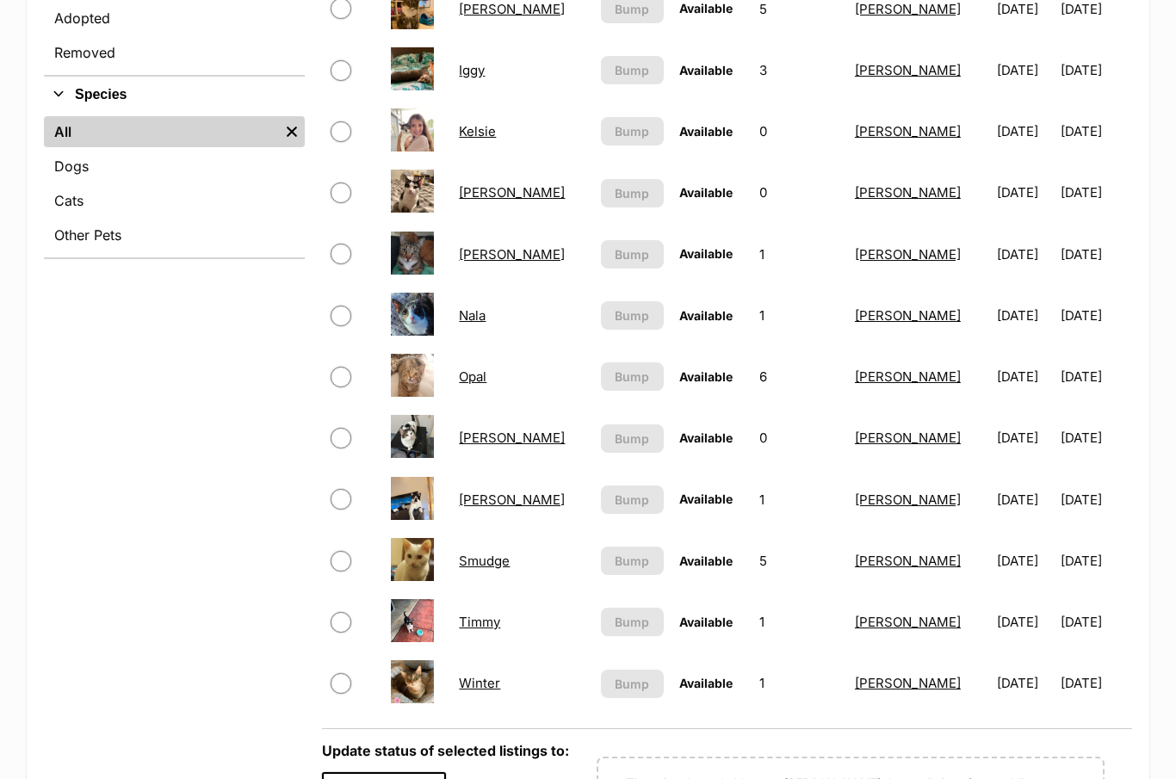
click at [492, 505] on link "[PERSON_NAME]" at bounding box center [512, 499] width 106 height 16
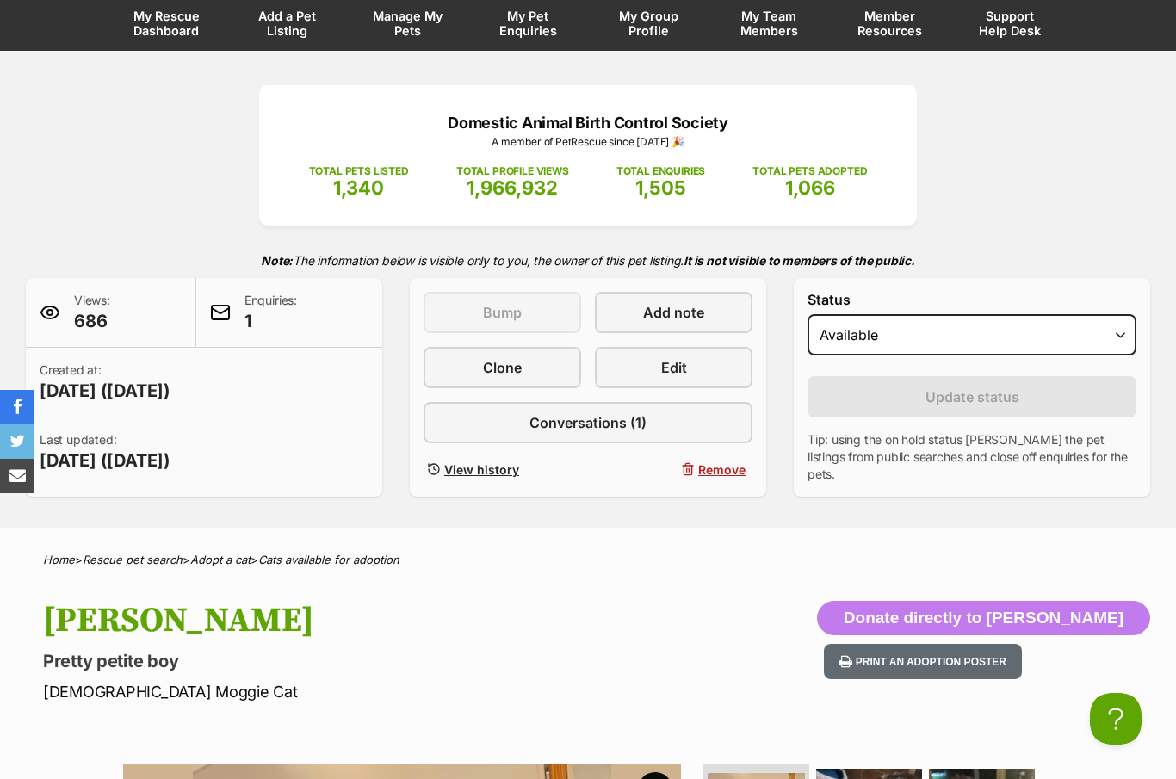
scroll to position [131, 0]
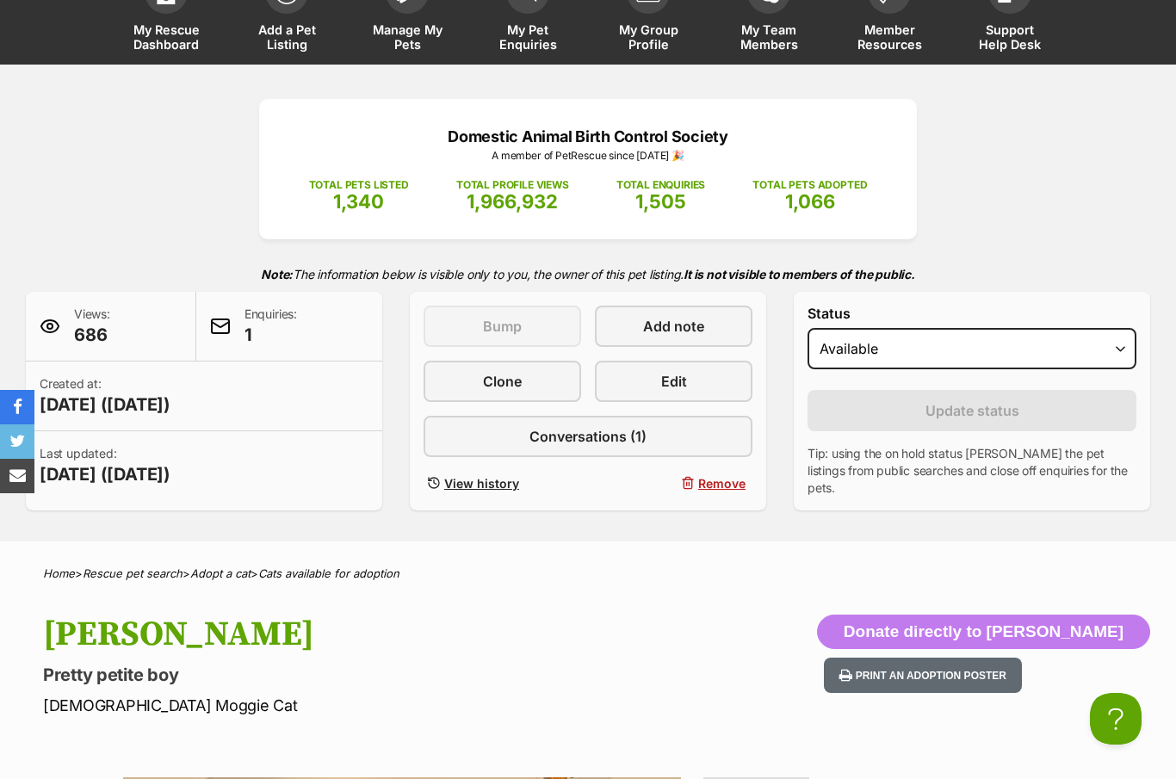
click at [704, 368] on link "Edit" at bounding box center [674, 381] width 158 height 41
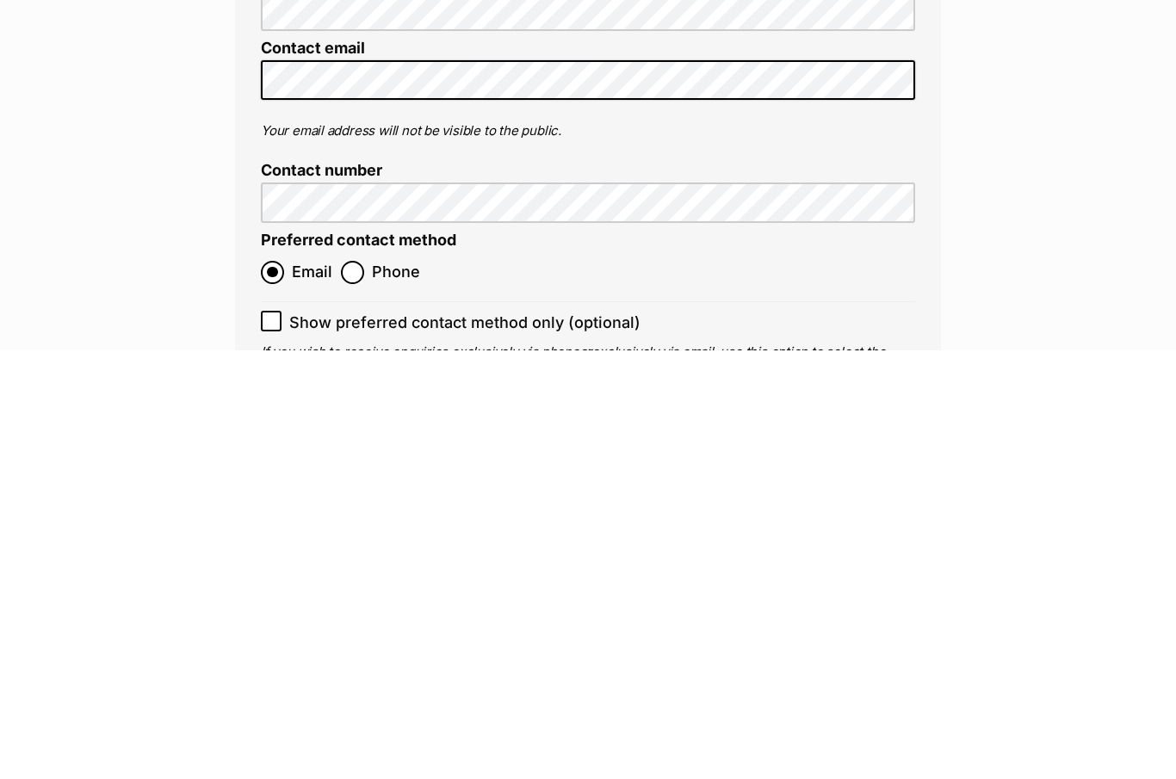
scroll to position [6742, 0]
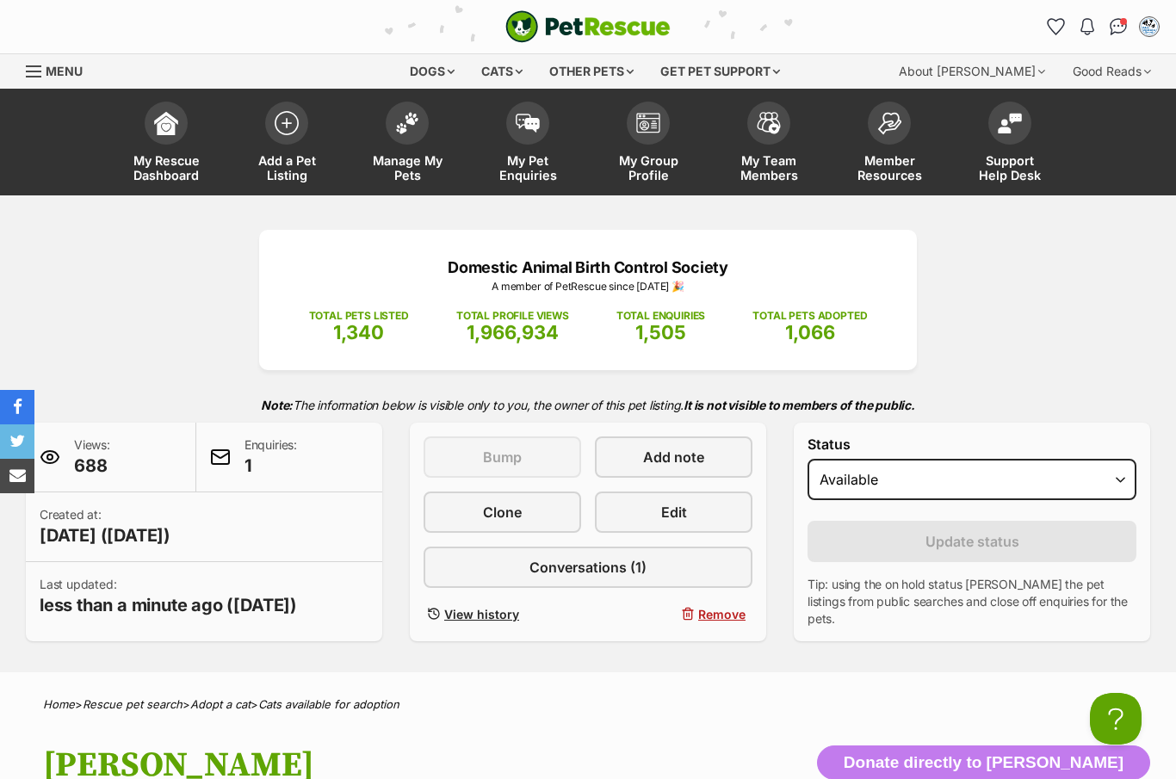
click at [400, 133] on span at bounding box center [407, 123] width 43 height 43
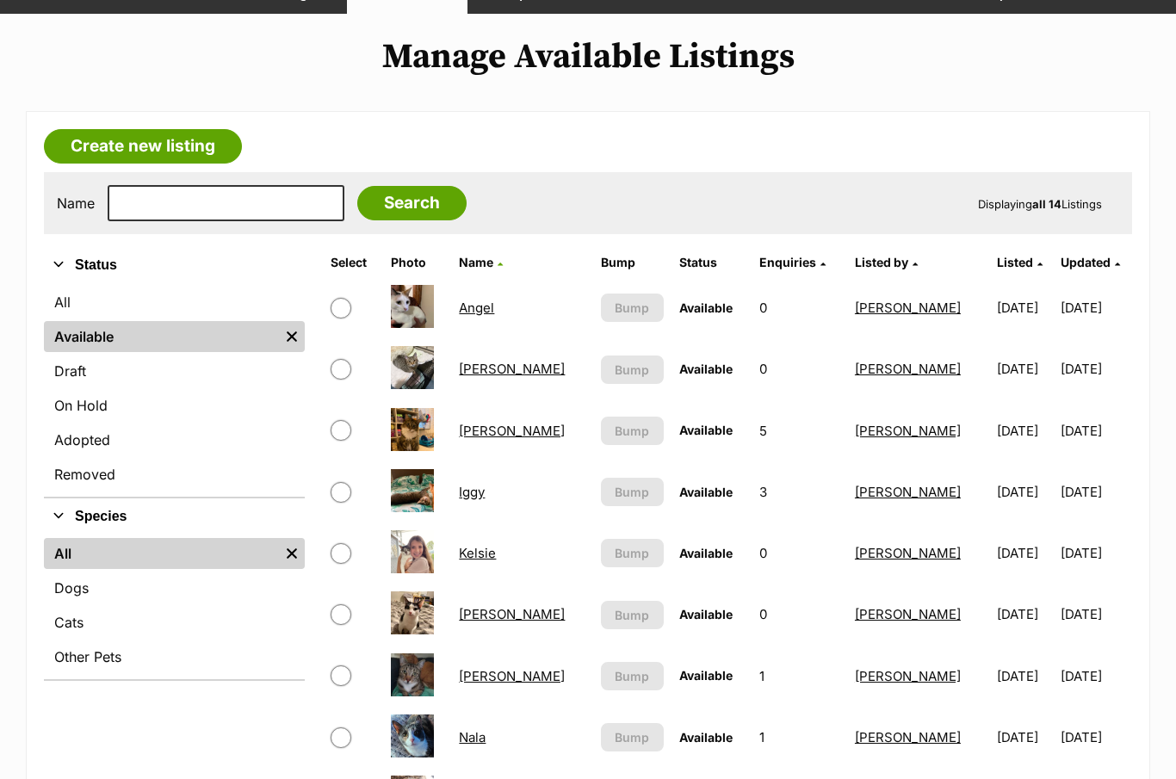
scroll to position [304, 0]
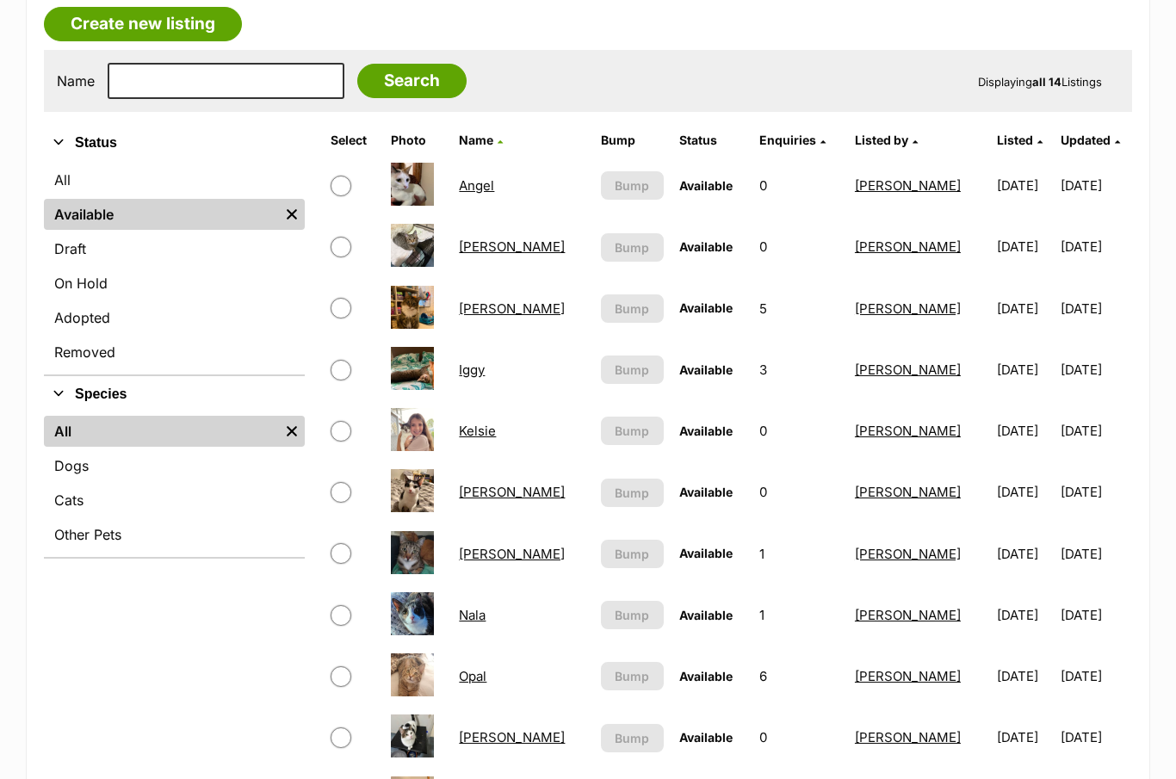
click at [484, 500] on link "[PERSON_NAME]" at bounding box center [512, 492] width 106 height 16
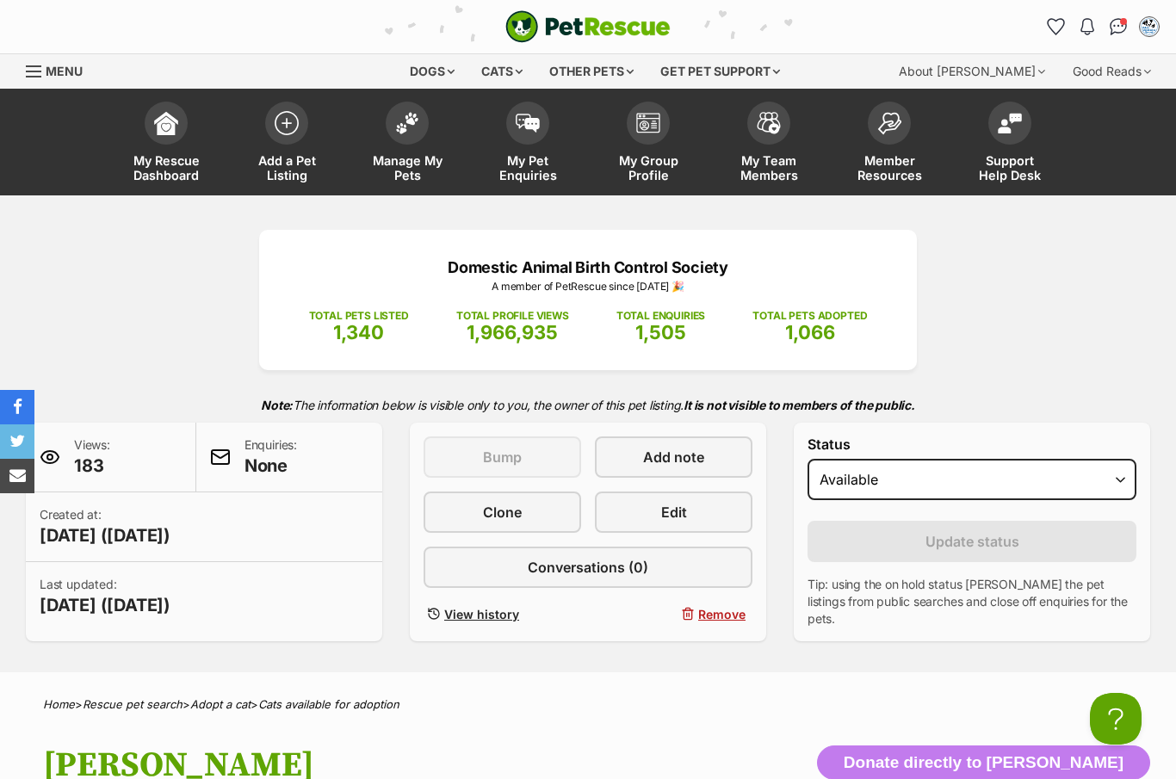
click at [714, 509] on link "Edit" at bounding box center [674, 511] width 158 height 41
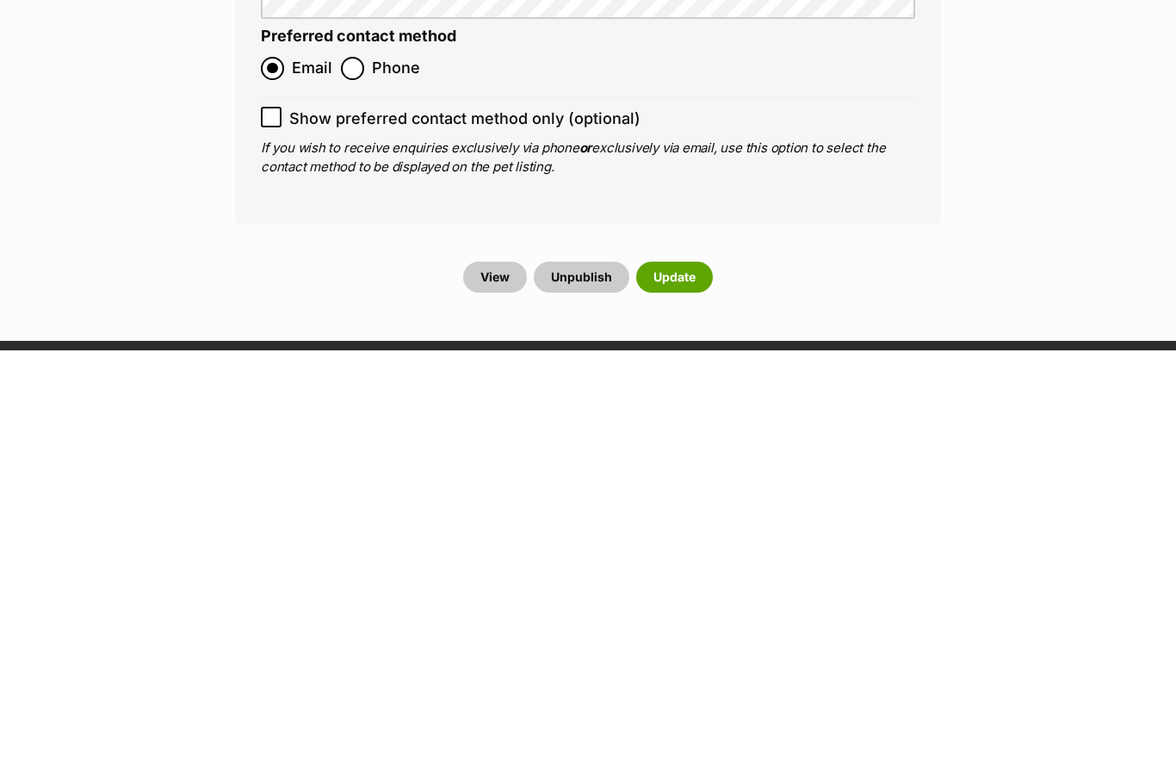
scroll to position [6929, 0]
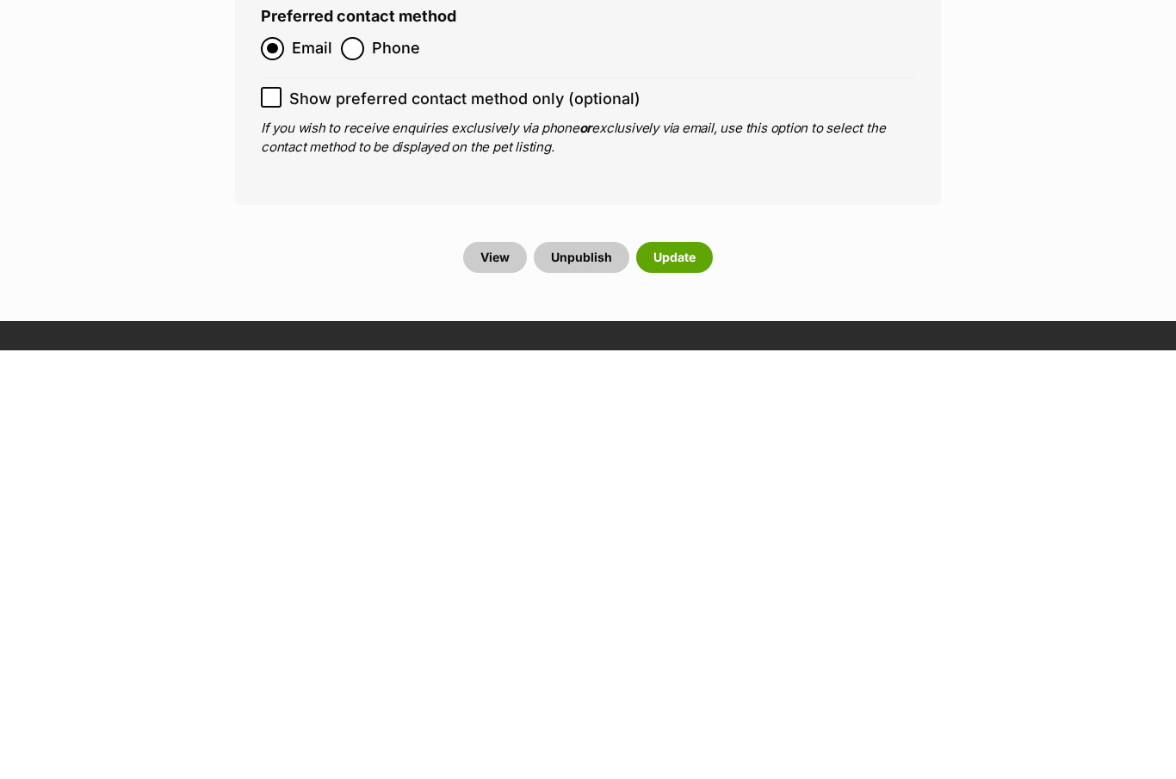
click at [689, 671] on button "Update" at bounding box center [674, 686] width 77 height 31
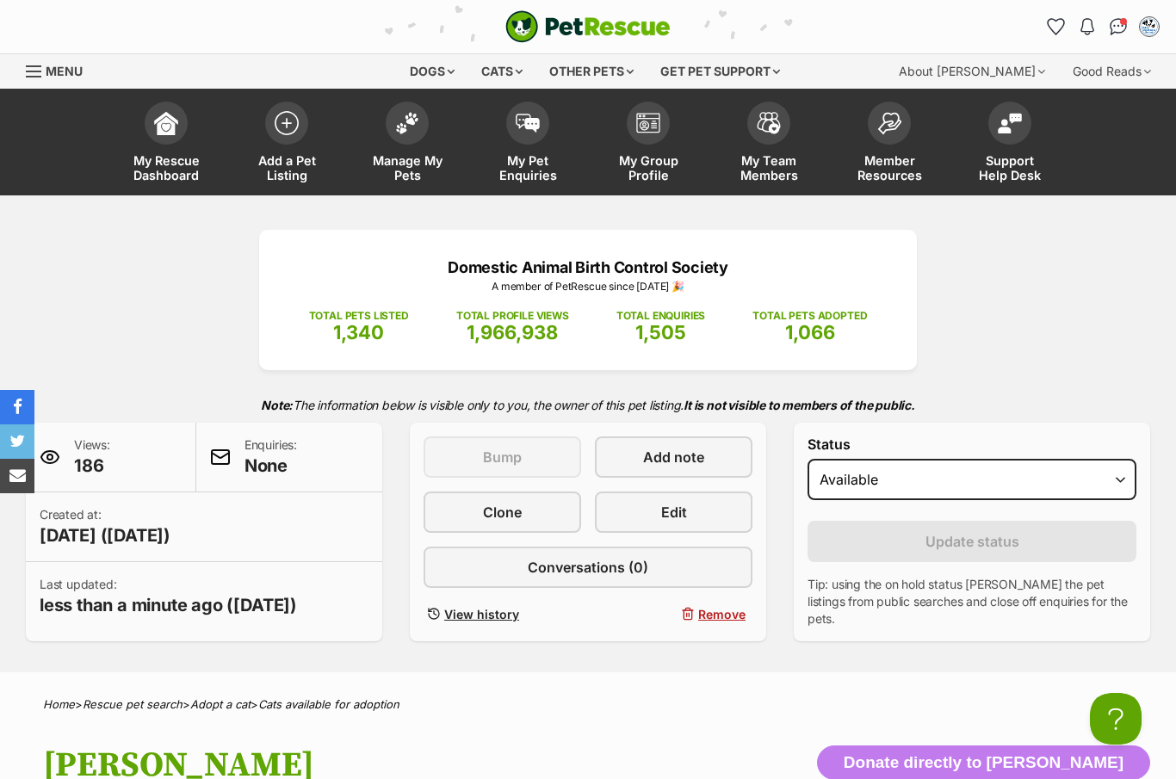
click at [416, 127] on img at bounding box center [407, 123] width 24 height 22
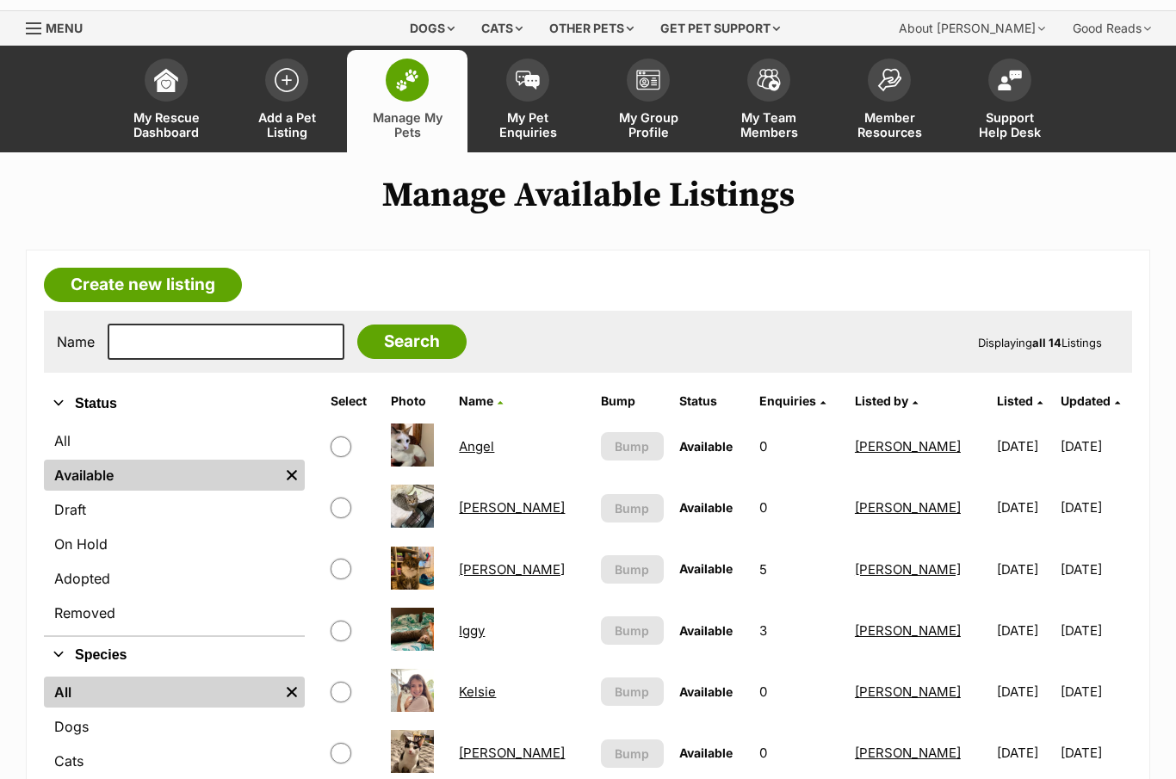
scroll to position [65, 0]
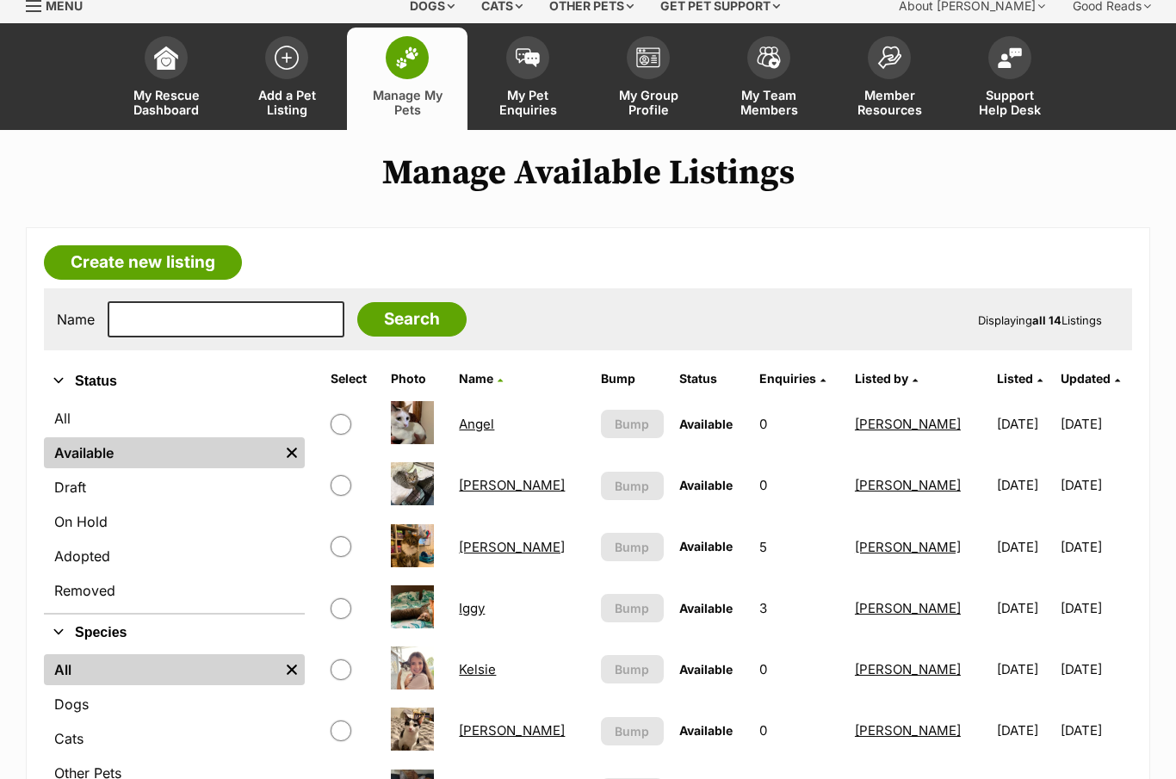
click at [483, 430] on link "Angel" at bounding box center [476, 424] width 35 height 16
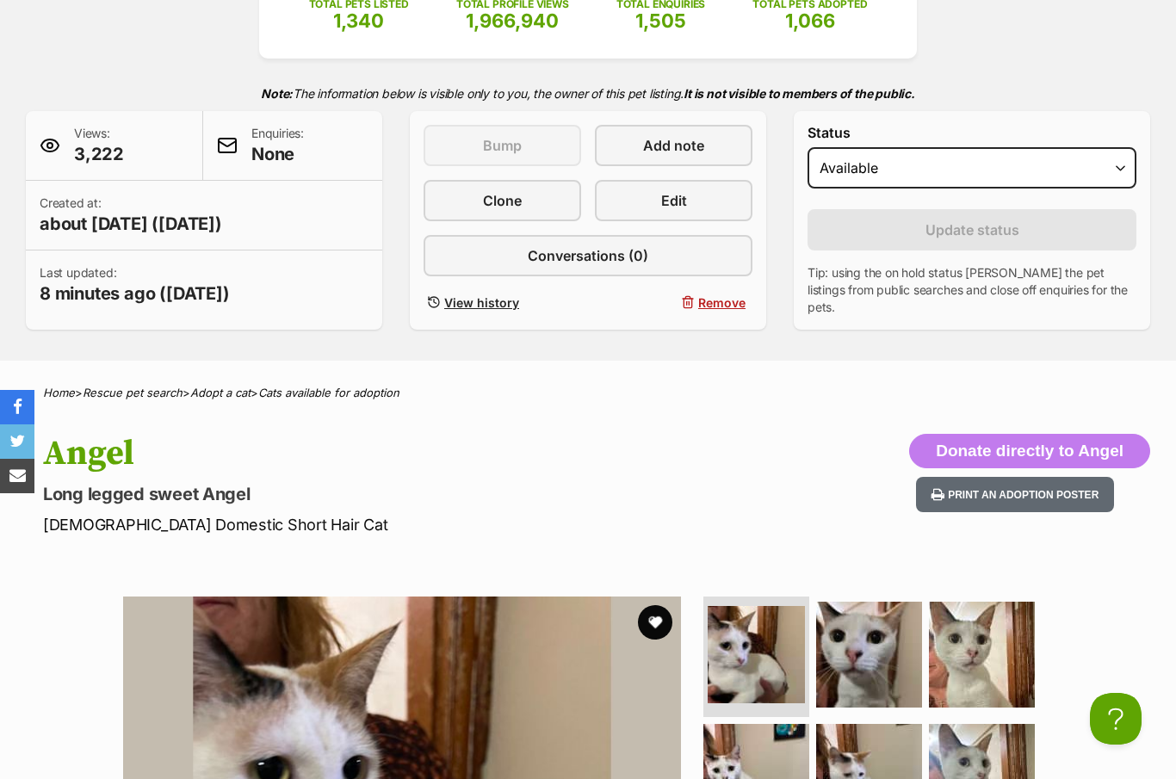
click at [701, 209] on link "Edit" at bounding box center [674, 200] width 158 height 41
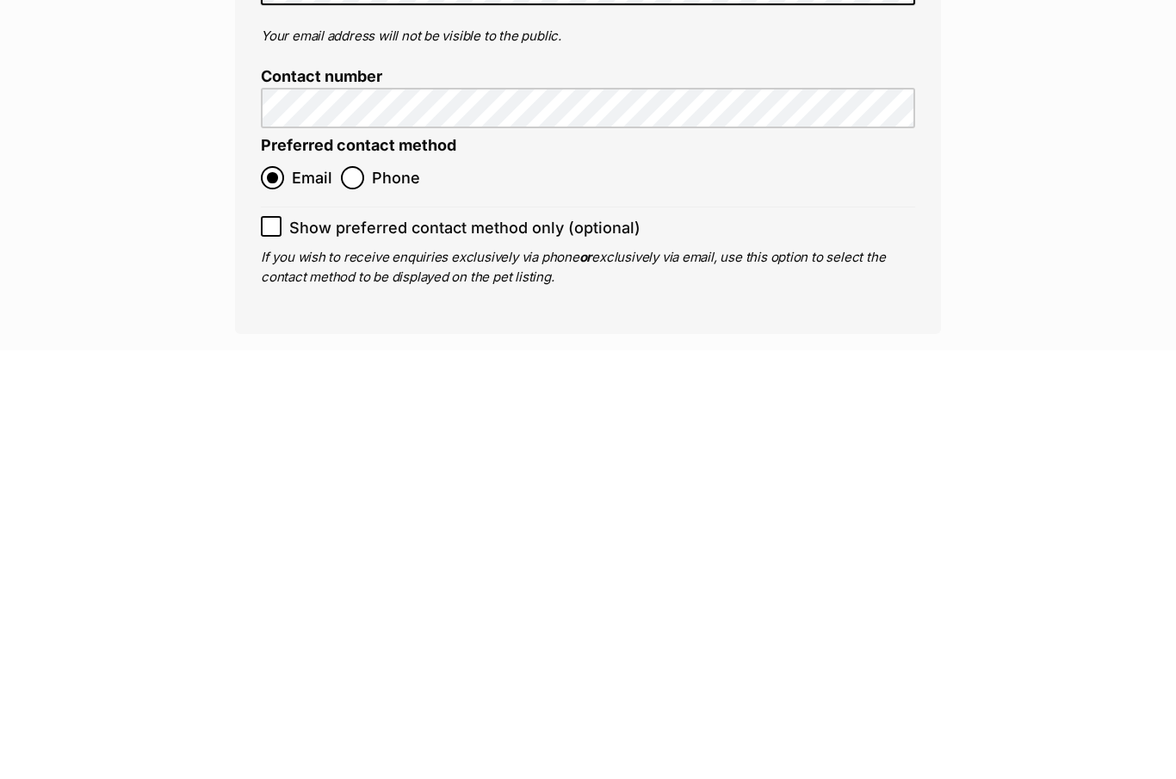
scroll to position [6917, 0]
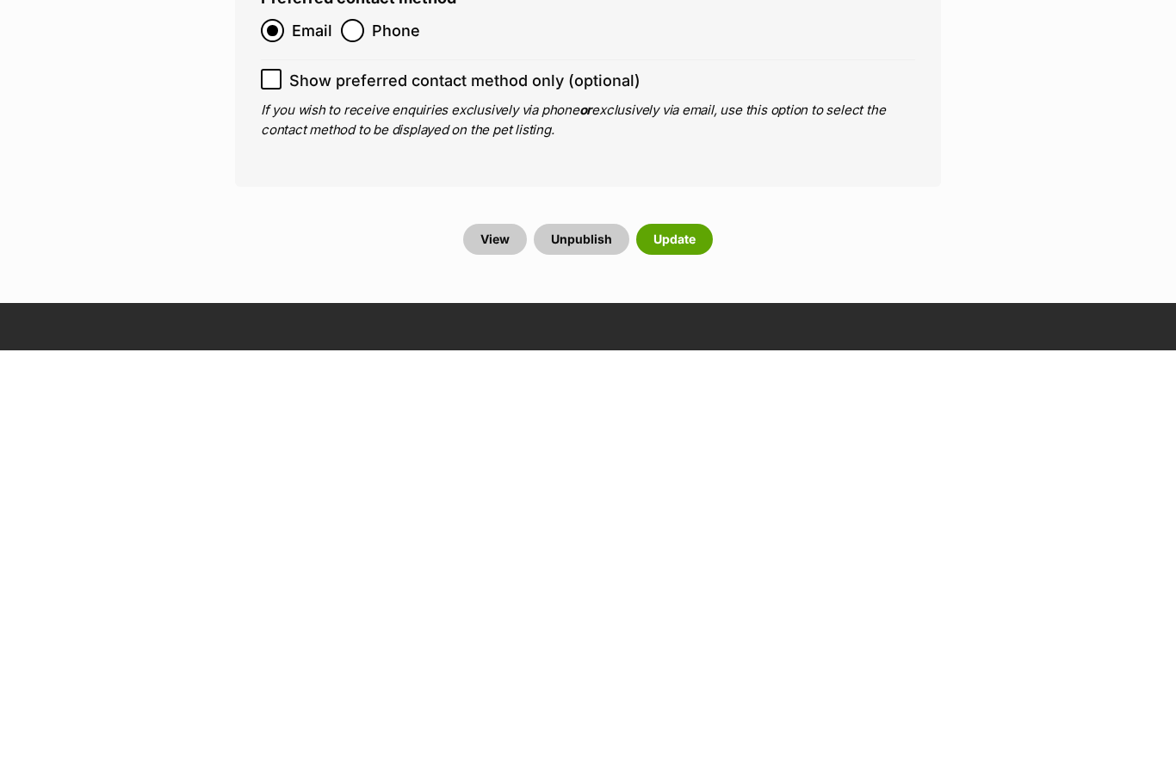
click at [679, 652] on button "Update" at bounding box center [674, 667] width 77 height 31
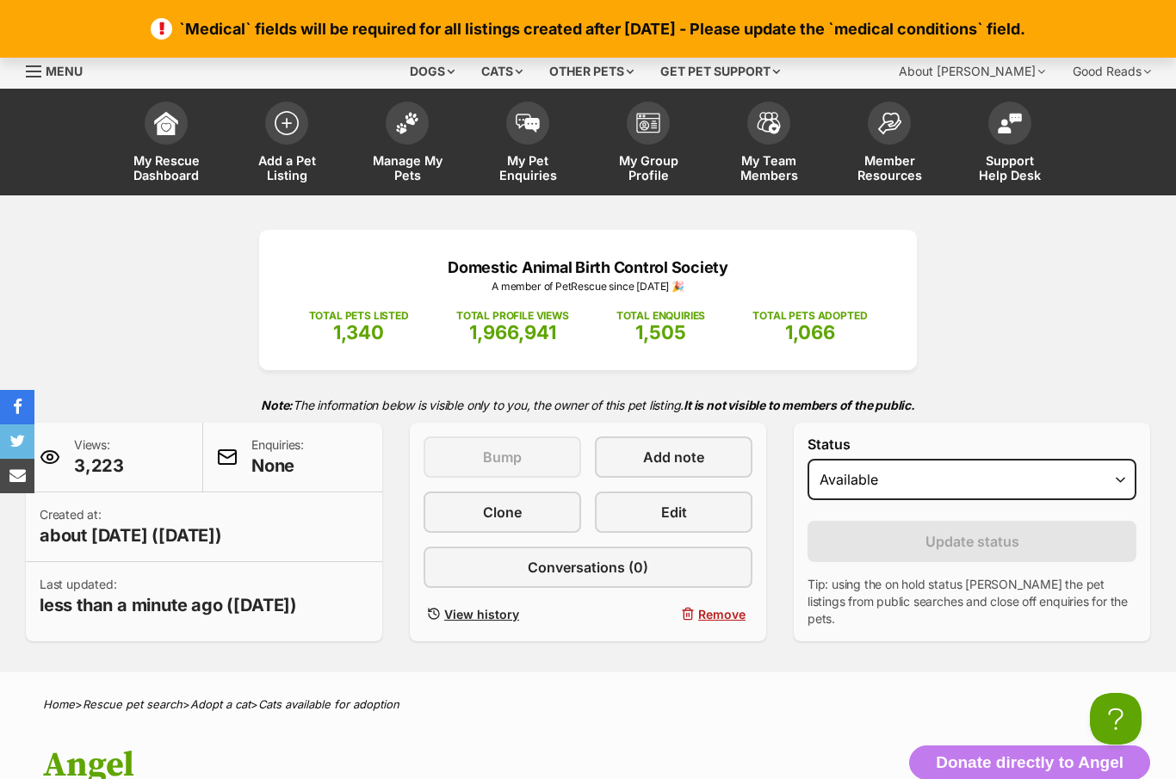
click at [700, 513] on link "Edit" at bounding box center [674, 511] width 158 height 41
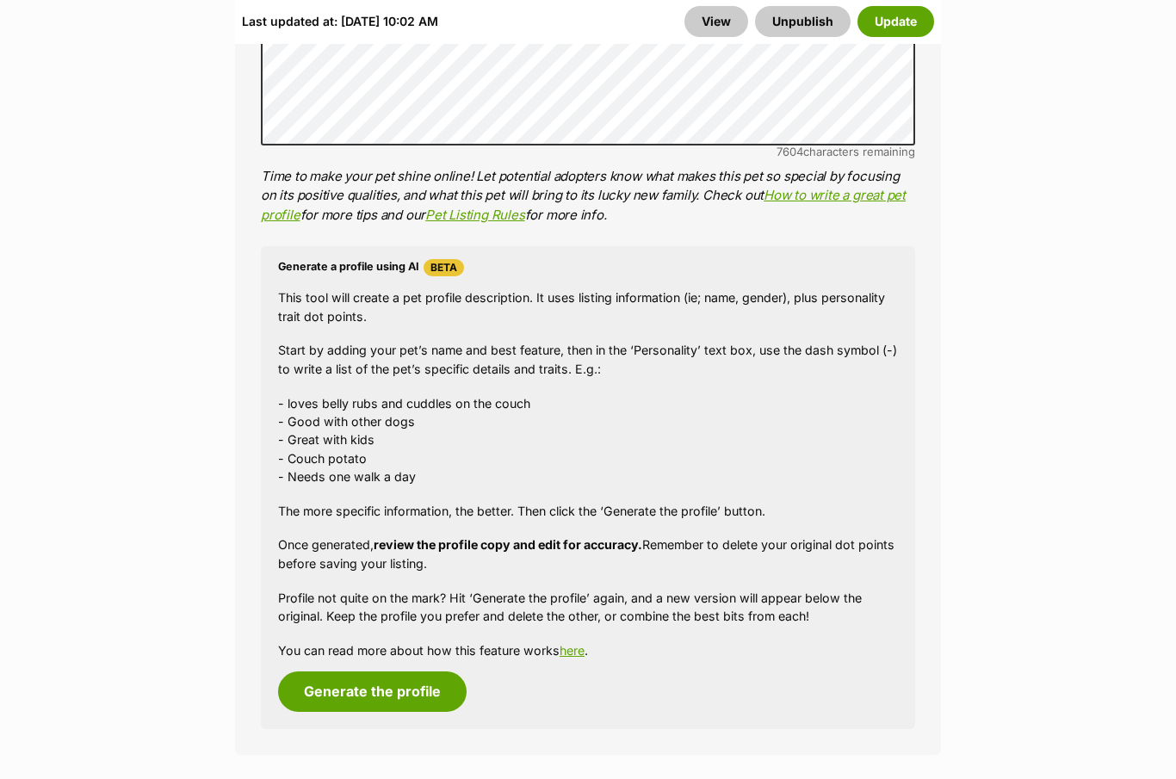
scroll to position [1703, 0]
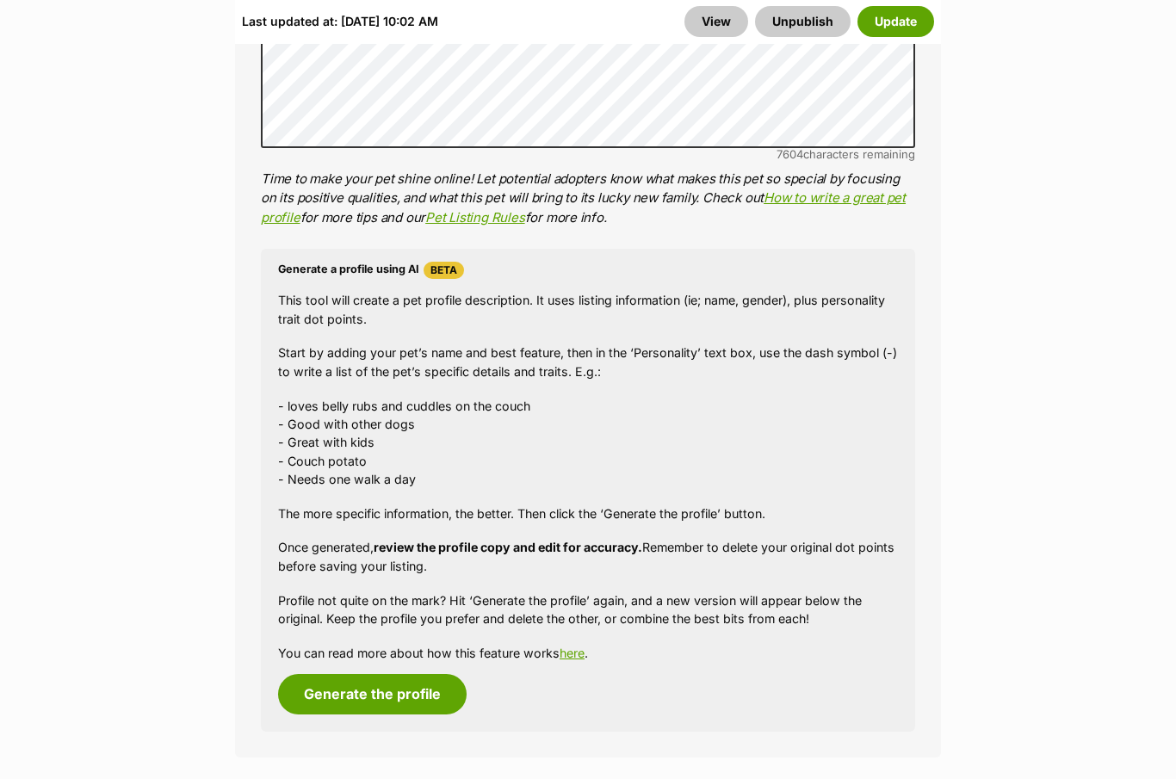
click at [438, 683] on button "Generate the profile" at bounding box center [372, 694] width 189 height 40
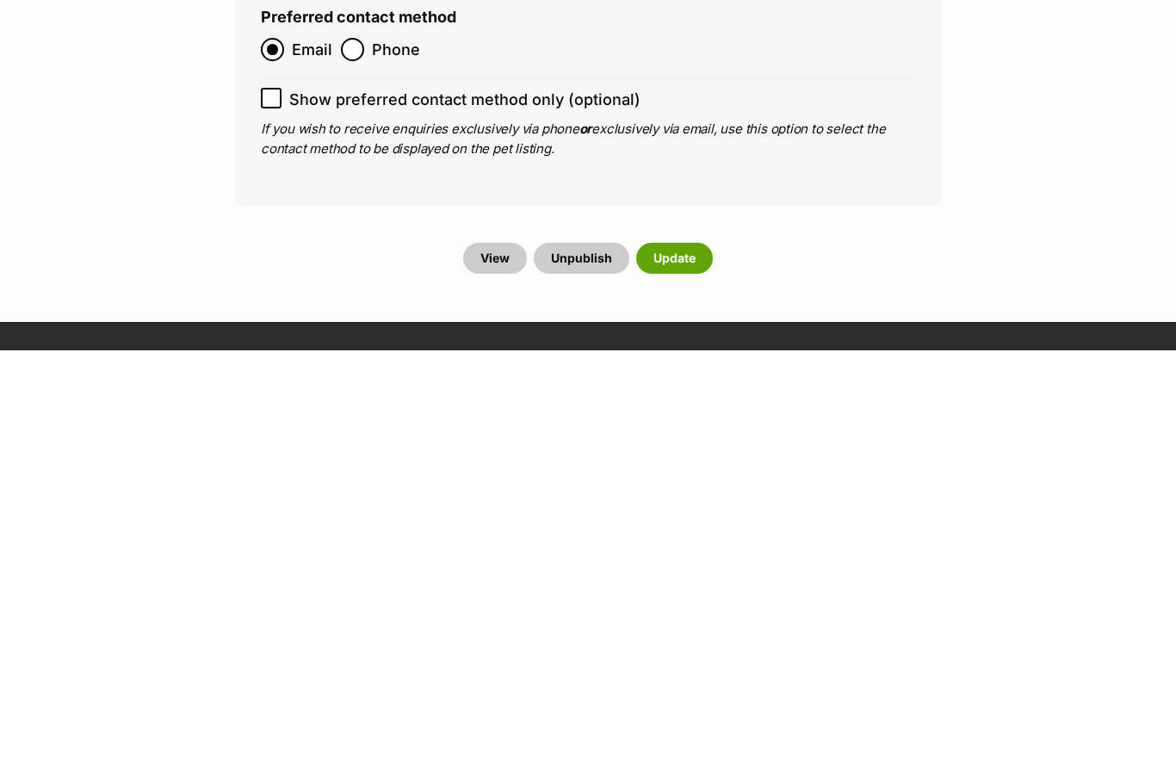
scroll to position [7137, 0]
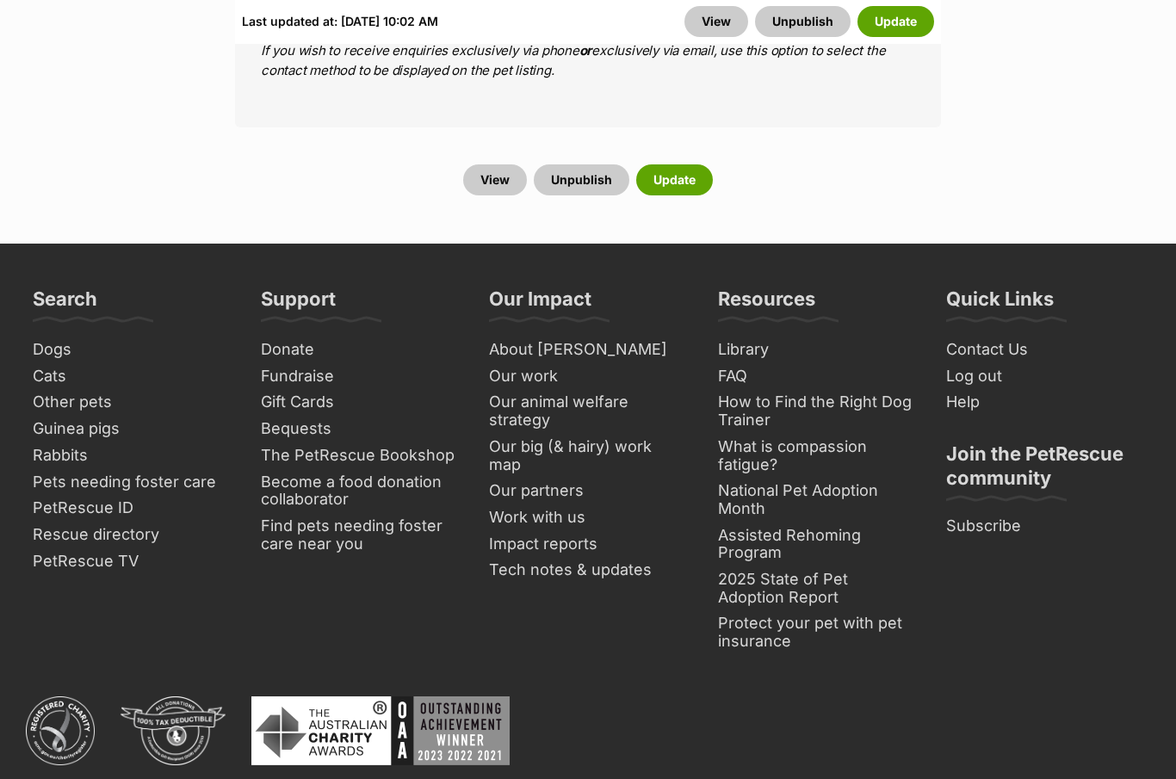
click at [695, 164] on button "Update" at bounding box center [674, 179] width 77 height 31
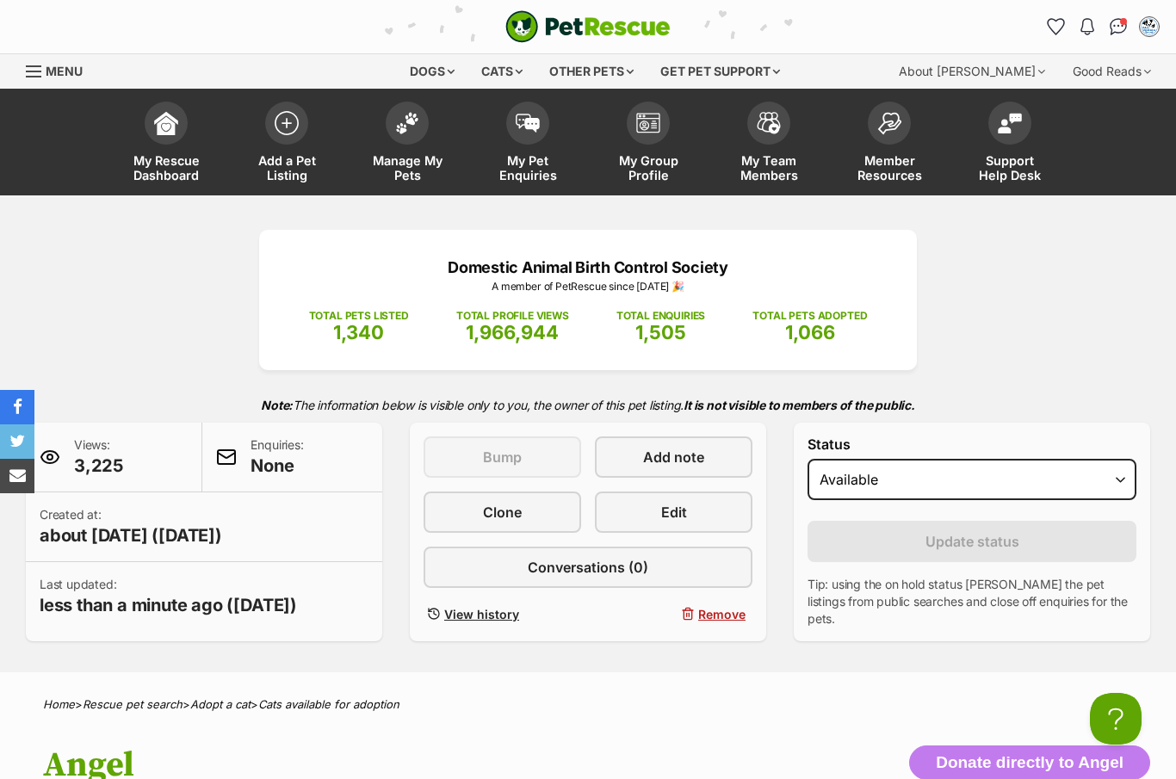
click at [3, 61] on div "Dogs Find a dog on PetRescue View all dogs Browse all of the doggos looking for…" at bounding box center [588, 71] width 1176 height 34
click at [48, 68] on span "Menu" at bounding box center [64, 71] width 37 height 15
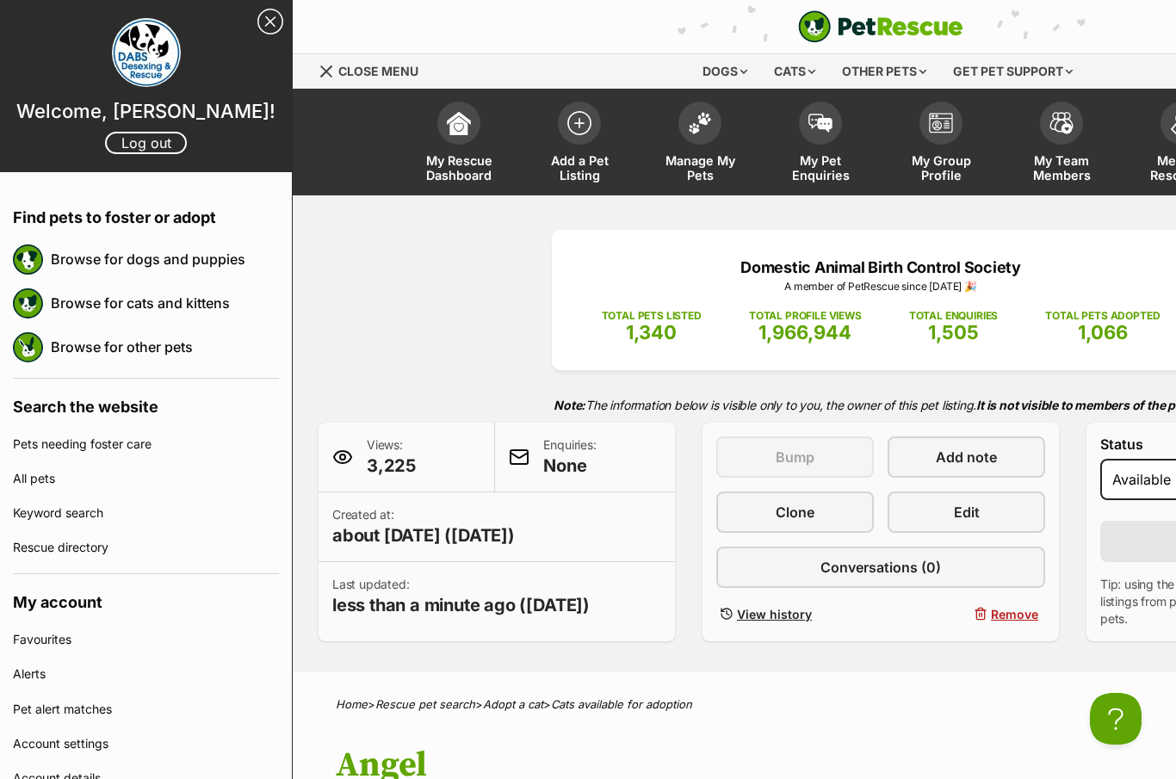
click at [166, 136] on link "Log out" at bounding box center [146, 143] width 82 height 22
